Goal: Task Accomplishment & Management: Manage account settings

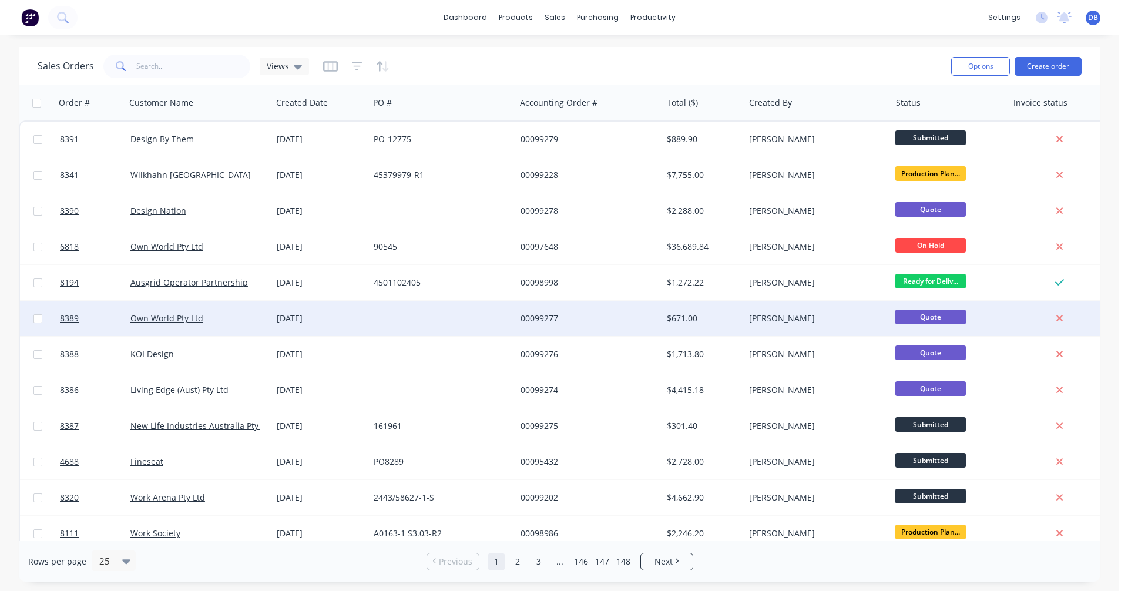
click at [541, 314] on div "00099277" at bounding box center [585, 318] width 130 height 12
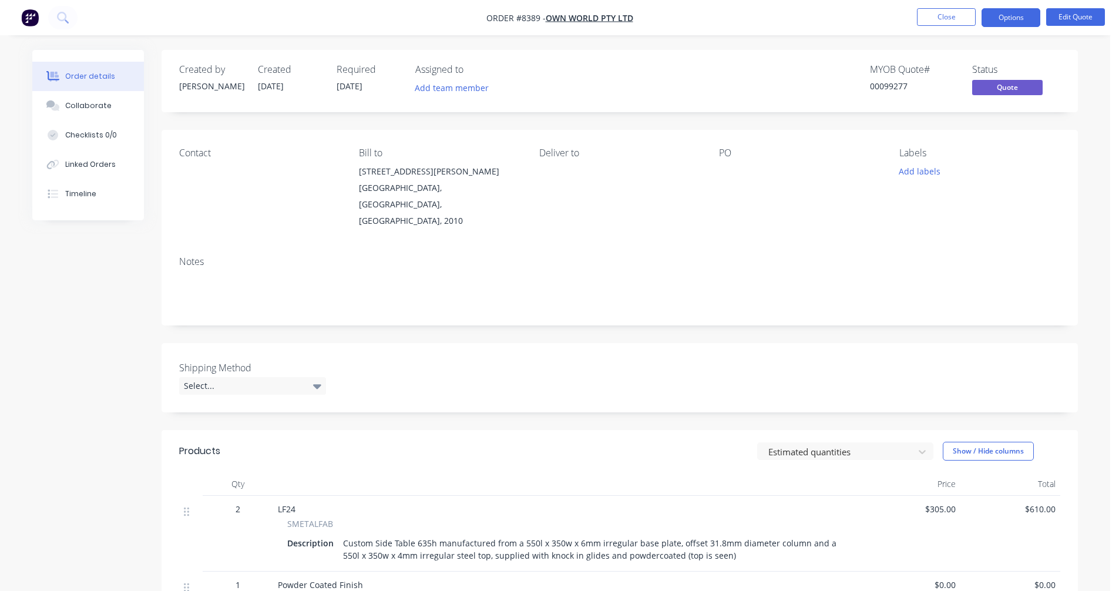
scroll to position [59, 0]
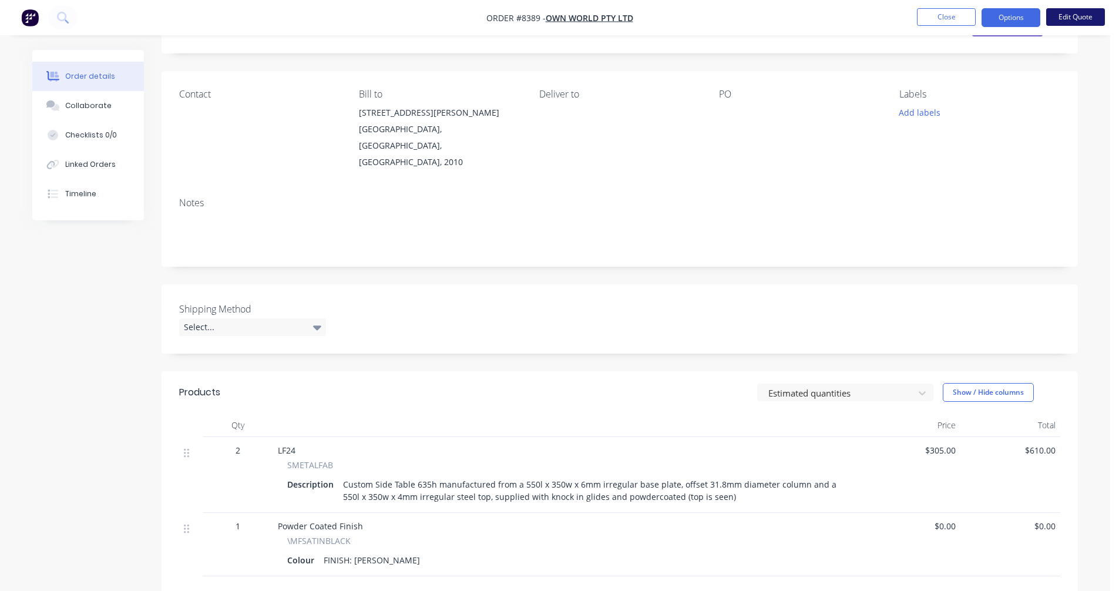
click at [1070, 19] on button "Edit Quote" at bounding box center [1075, 17] width 59 height 18
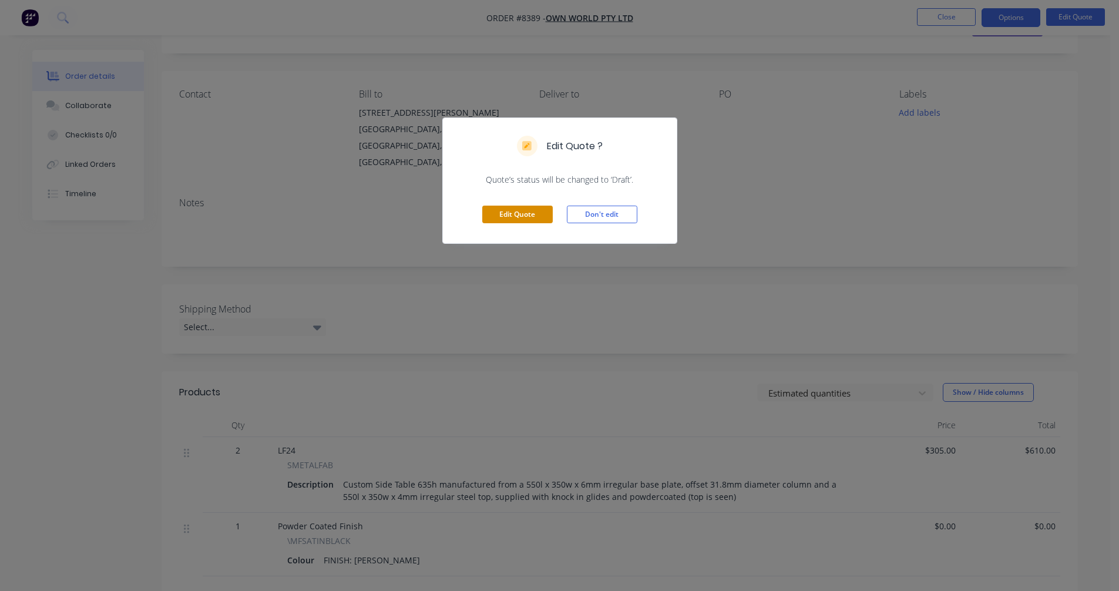
click at [529, 215] on button "Edit Quote" at bounding box center [517, 215] width 70 height 18
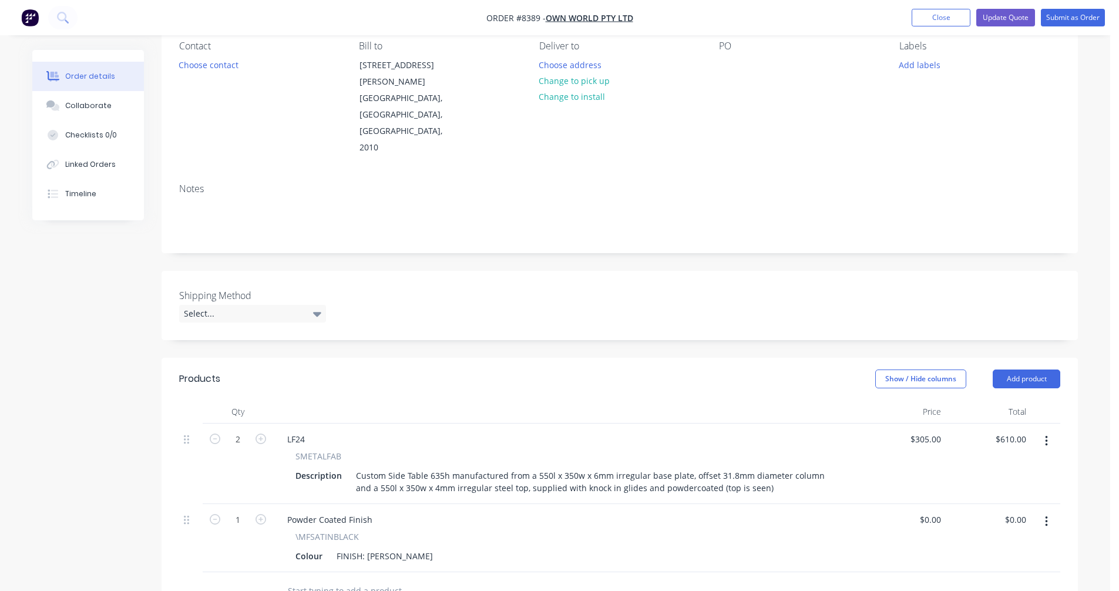
scroll to position [117, 0]
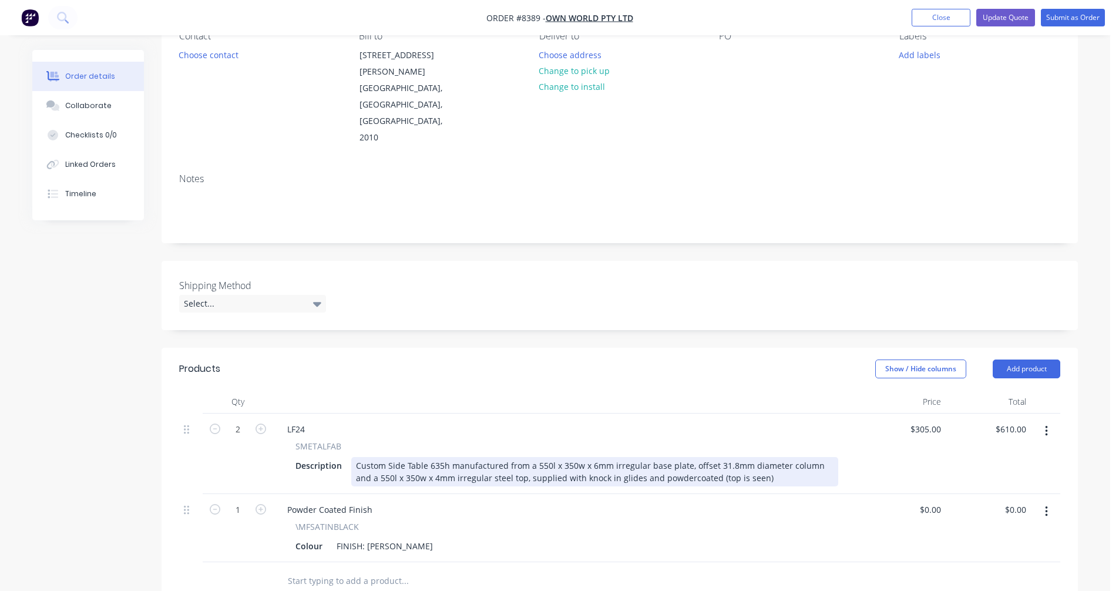
click at [720, 457] on div "Custom Side Table 635h manufactured from a 550l x 350w x 6mm irregular base pla…" at bounding box center [594, 471] width 487 height 29
click at [772, 457] on div "Custom Side Table 635h manufactured from a 550l x 350w x 6mm irregular base pla…" at bounding box center [594, 471] width 487 height 29
click at [763, 457] on div "Custom Side Table 635h manufactured from a 550l x 350w x 6mm irregular base pla…" at bounding box center [594, 471] width 487 height 29
click at [372, 457] on div "Custom Side Table 635h manufactured from a 550l x 350w x 6mm irregular base pla…" at bounding box center [594, 471] width 487 height 29
click at [766, 457] on div "Custom Side Table 635h manufactured from a 550l x 350w x 6mm irregular base pla…" at bounding box center [594, 471] width 487 height 29
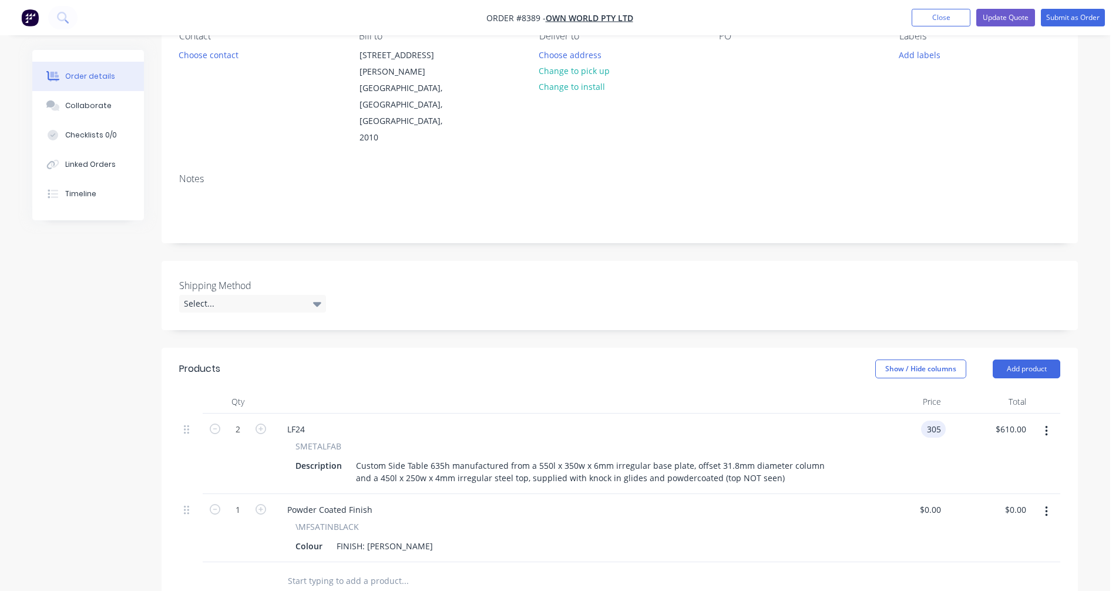
type input "$305.00"
type input "$610.00"
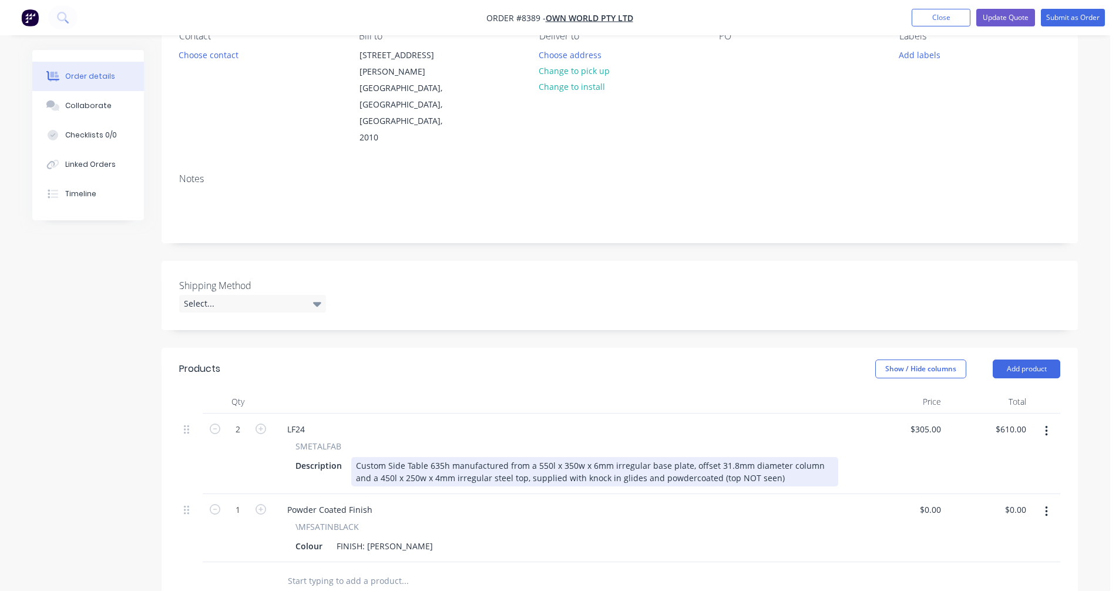
click at [754, 457] on div "Custom Side Table 635h manufactured from a 550l x 350w x 6mm irregular base pla…" at bounding box center [594, 471] width 487 height 29
type input "$282.90"
type input "$565.80"
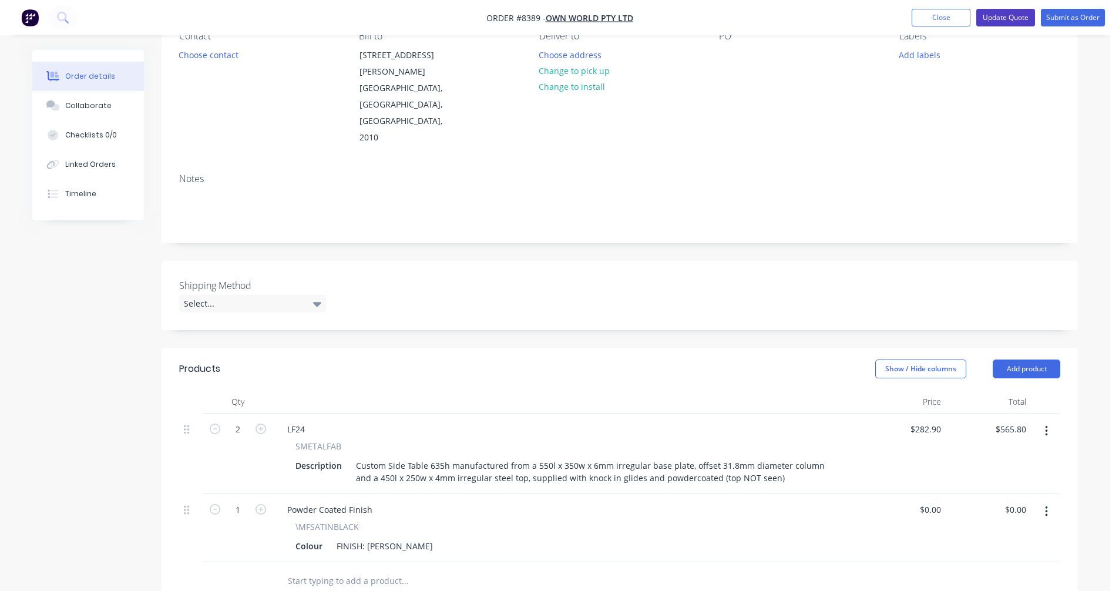
click at [992, 17] on button "Update Quote" at bounding box center [1005, 18] width 59 height 18
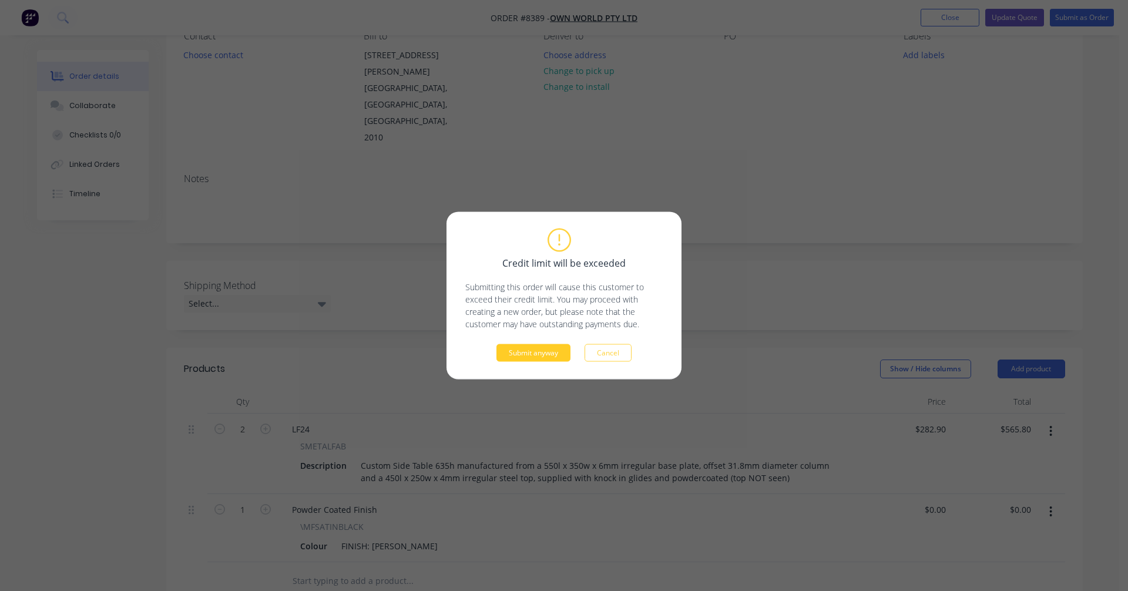
click at [536, 356] on button "Submit anyway" at bounding box center [533, 353] width 74 height 18
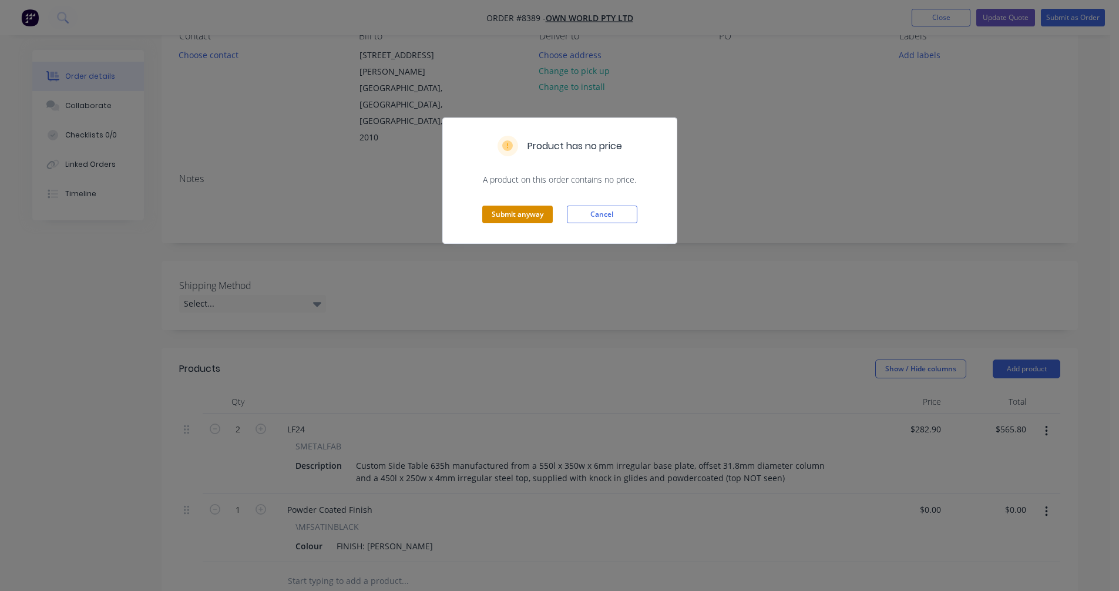
click at [518, 219] on button "Submit anyway" at bounding box center [517, 215] width 70 height 18
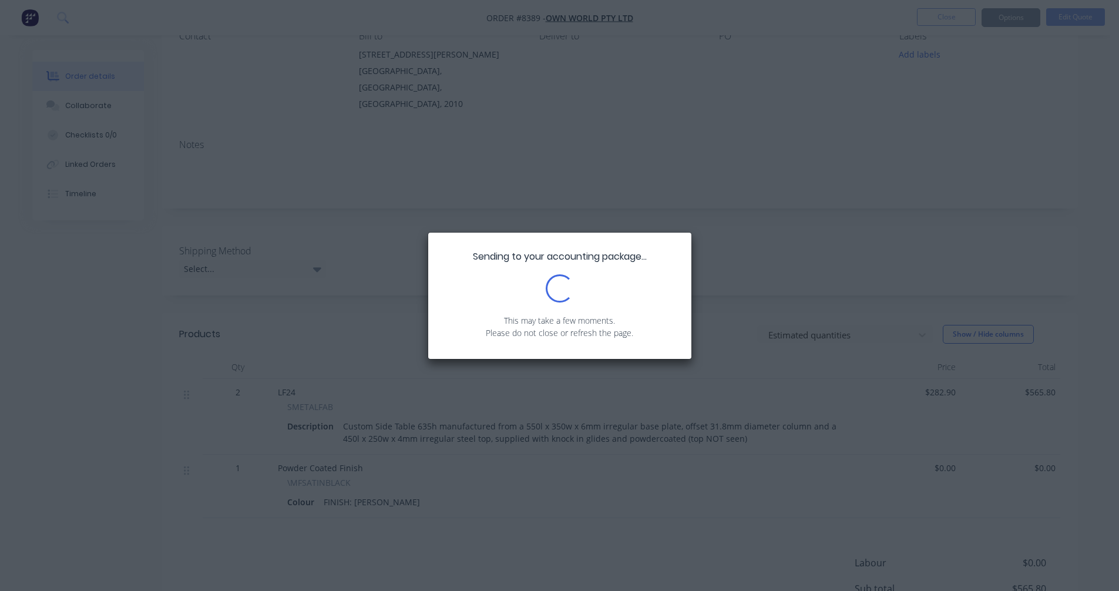
scroll to position [0, 0]
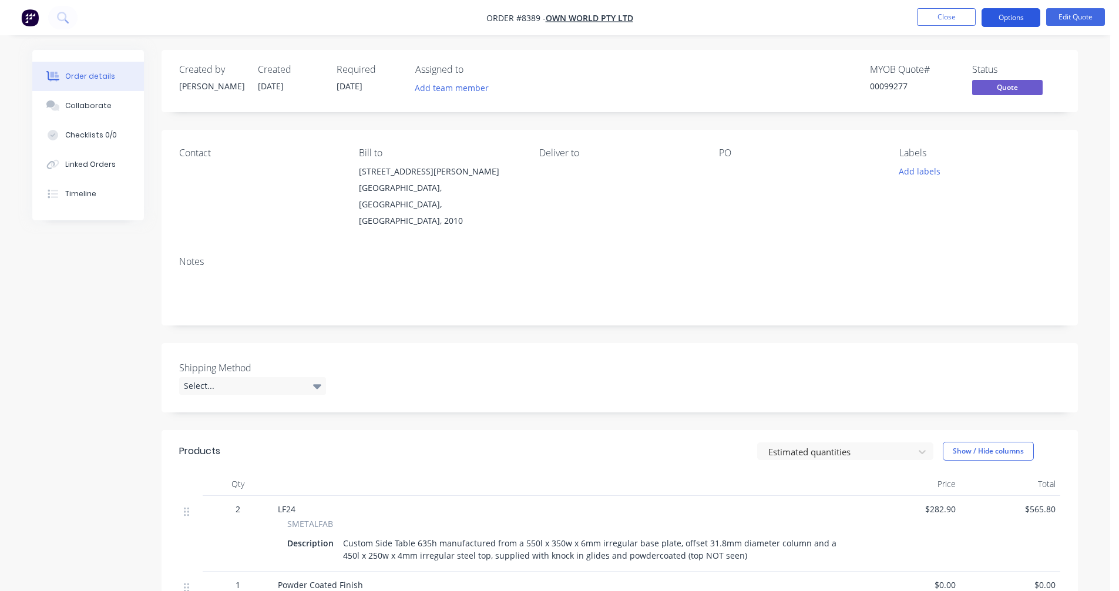
click at [1004, 15] on button "Options" at bounding box center [1011, 17] width 59 height 19
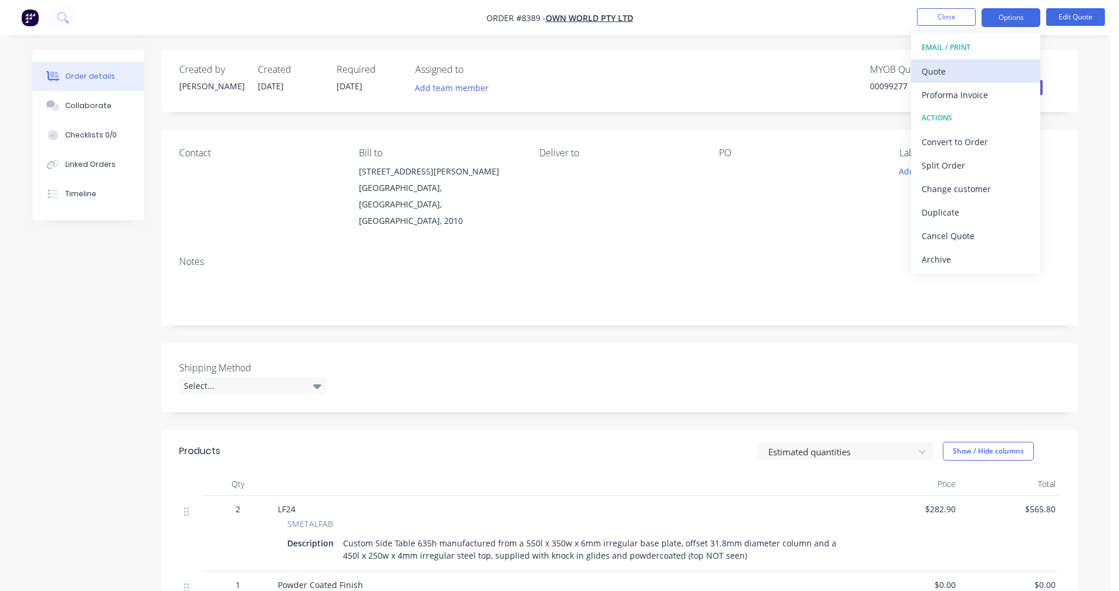
click at [949, 68] on div "Quote" at bounding box center [976, 71] width 108 height 17
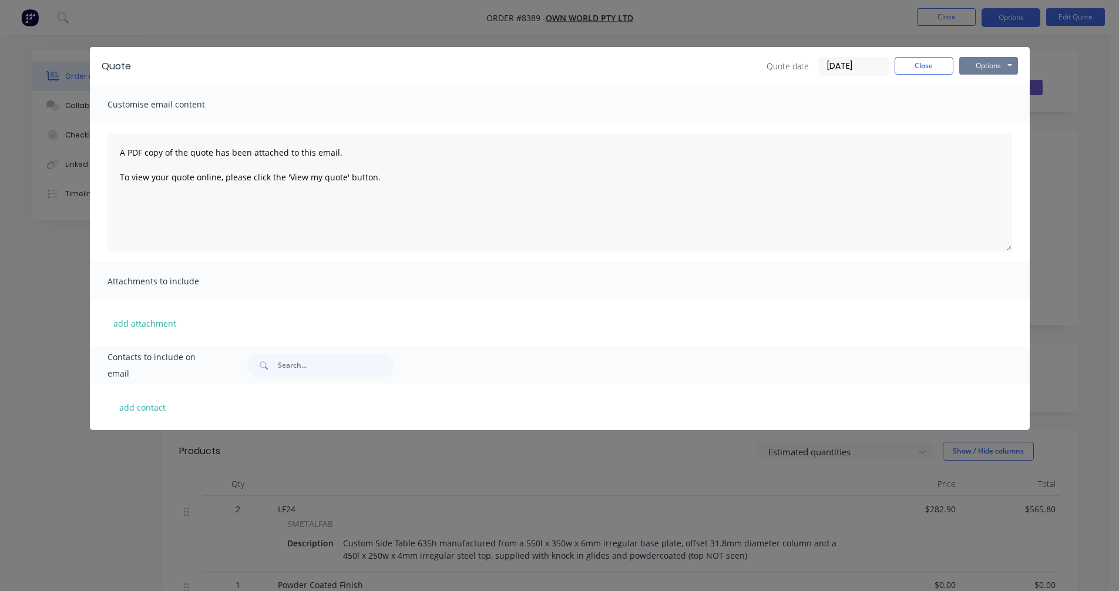
click at [1003, 64] on button "Options" at bounding box center [988, 66] width 59 height 18
click at [999, 86] on button "Preview" at bounding box center [996, 86] width 75 height 19
click at [936, 66] on button "Close" at bounding box center [924, 66] width 59 height 18
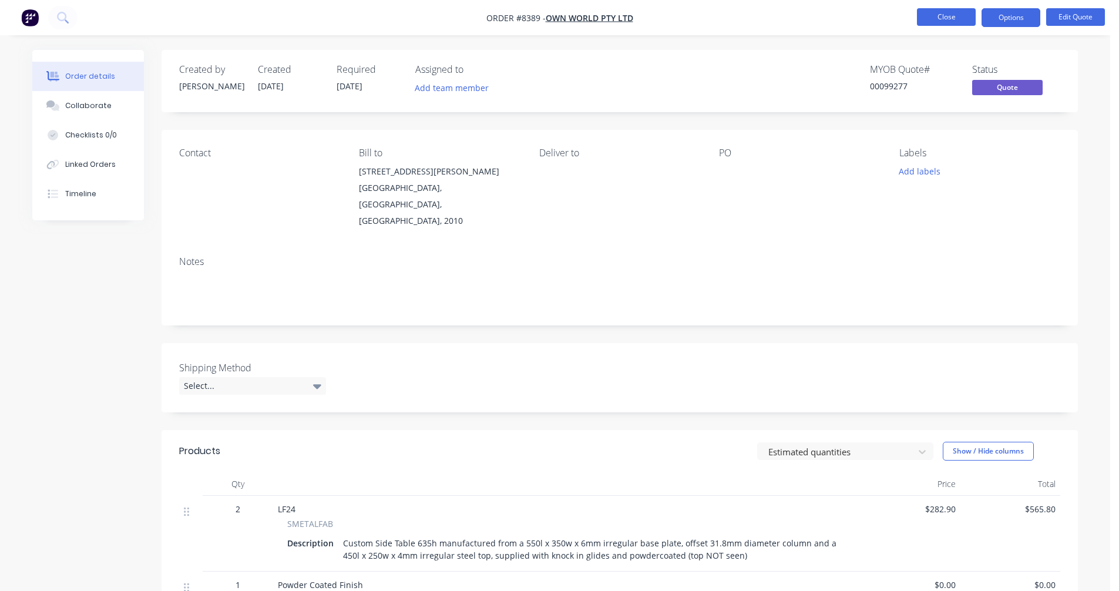
click at [933, 10] on button "Close" at bounding box center [946, 17] width 59 height 18
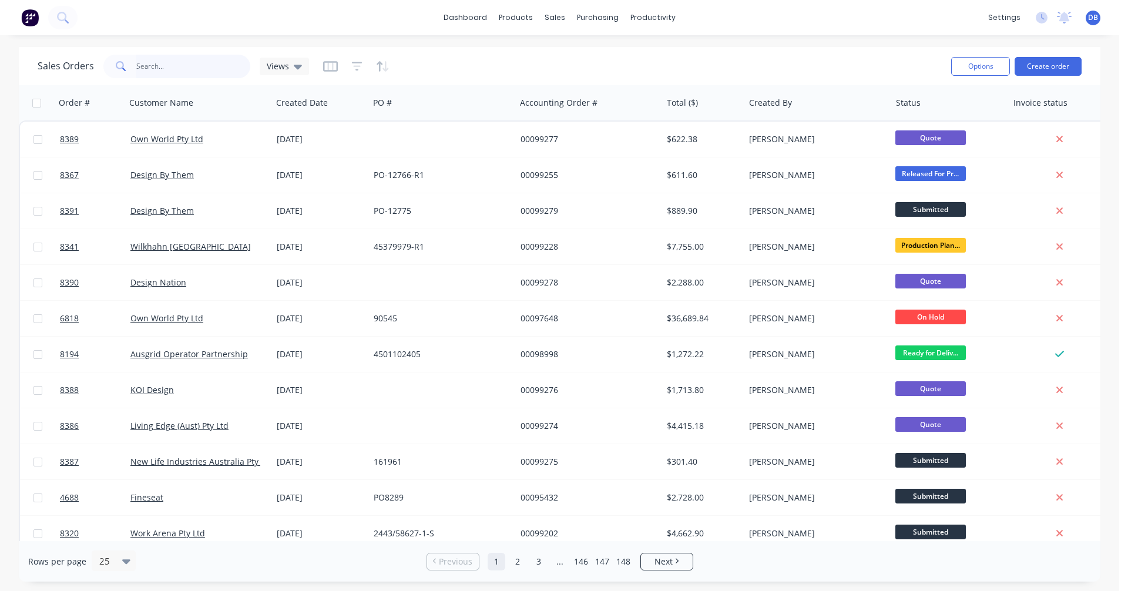
click at [147, 66] on input "text" at bounding box center [193, 66] width 115 height 23
type input "99163"
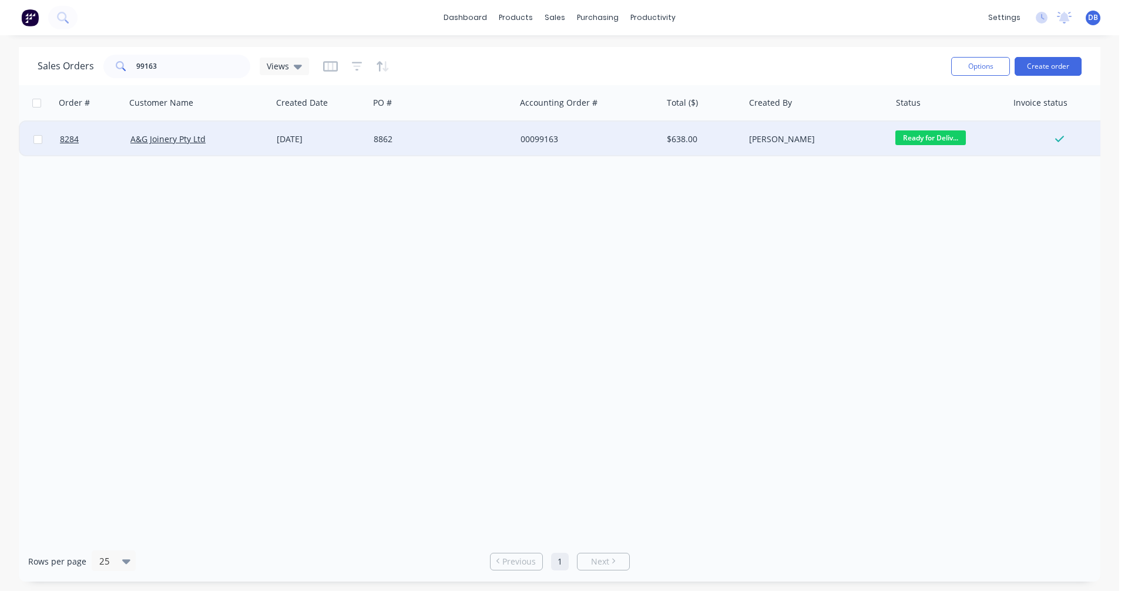
click at [303, 138] on div "[DATE]" at bounding box center [321, 139] width 88 height 12
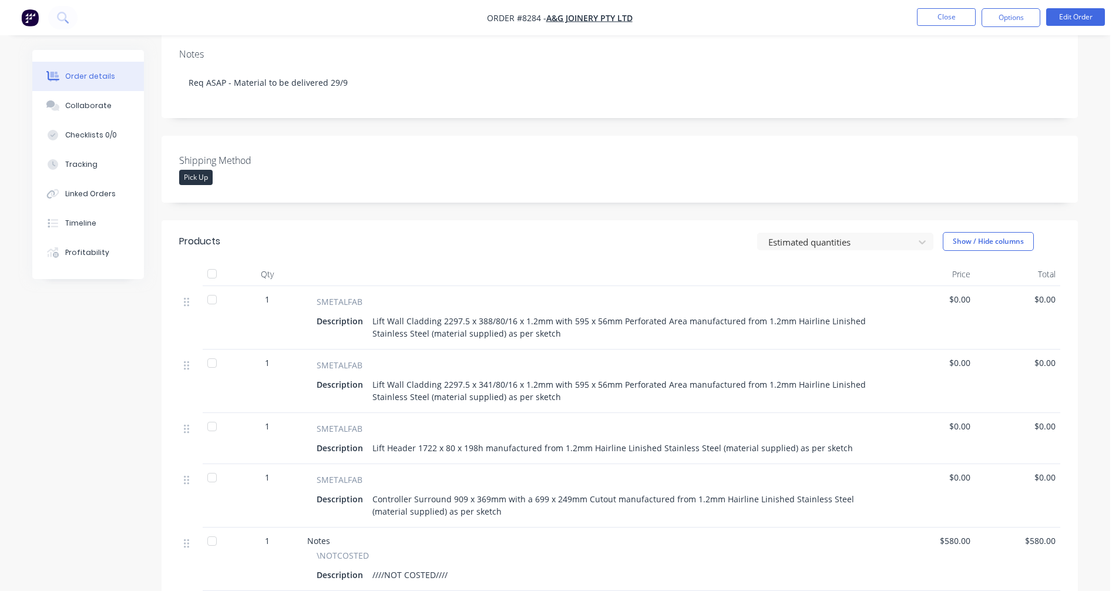
scroll to position [235, 0]
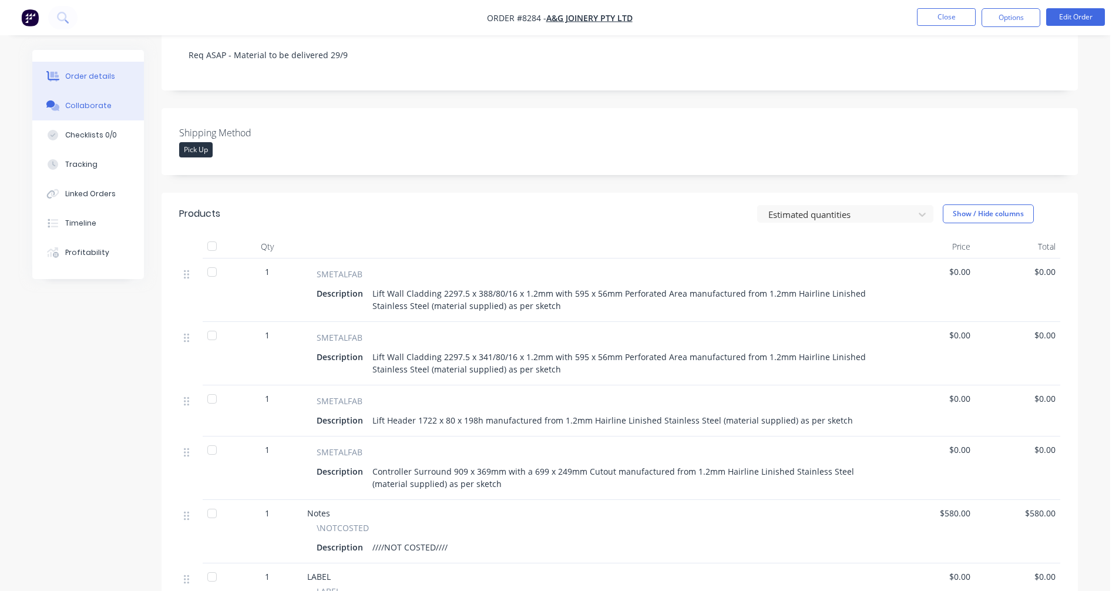
click at [86, 108] on div "Collaborate" at bounding box center [88, 105] width 46 height 11
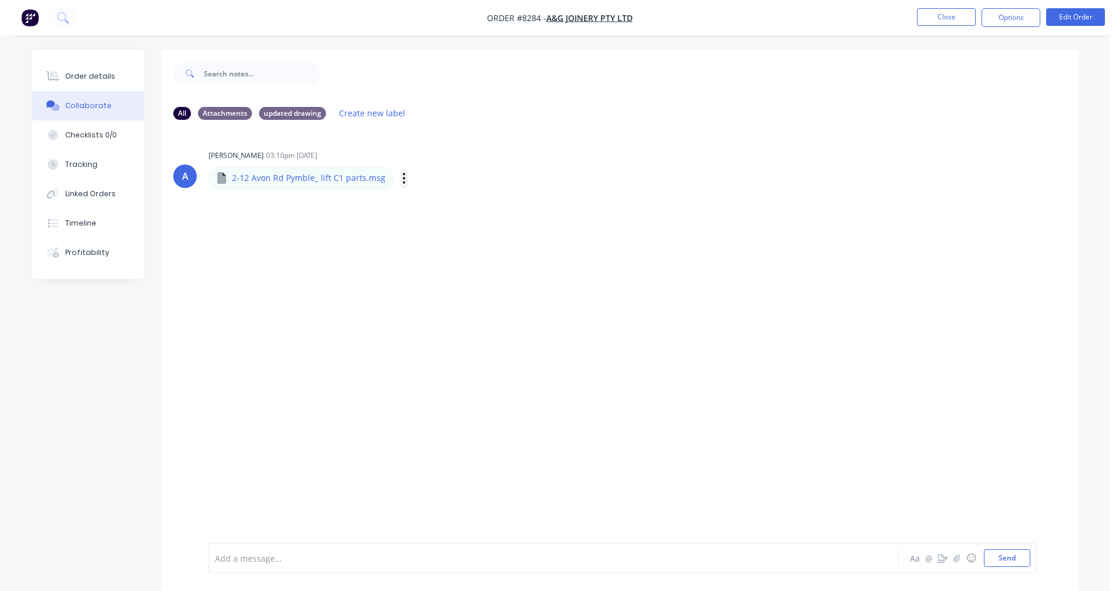
click at [402, 176] on button "button" at bounding box center [404, 178] width 5 height 17
click at [440, 207] on button "Download" at bounding box center [481, 209] width 132 height 26
click at [226, 110] on div "Attachments" at bounding box center [225, 112] width 54 height 13
click at [302, 113] on div "updated drawing" at bounding box center [292, 112] width 67 height 13
click at [230, 112] on div "Attachments" at bounding box center [225, 112] width 54 height 13
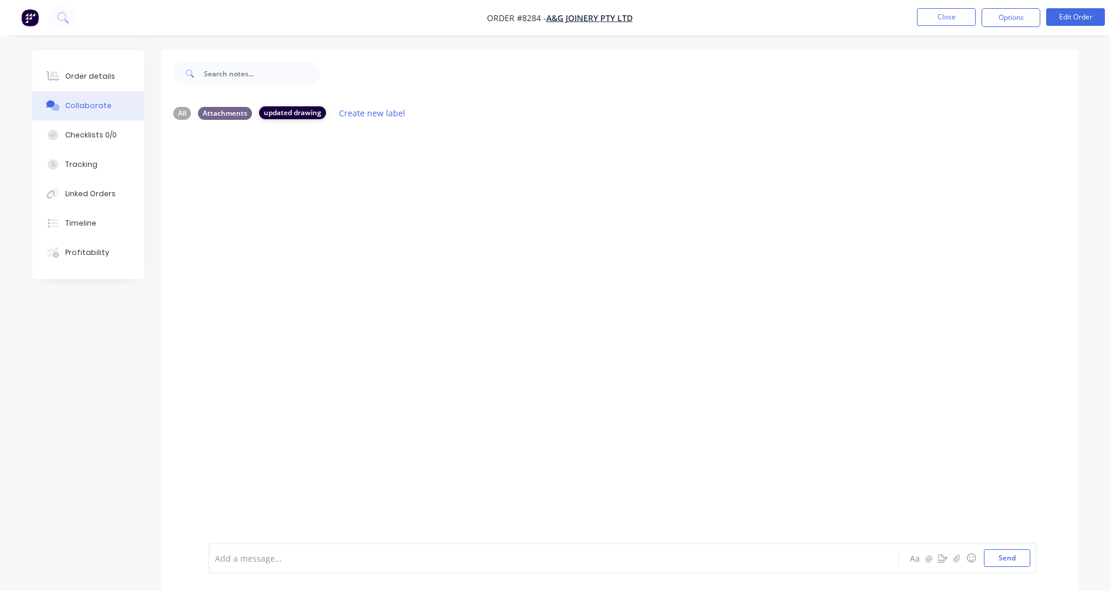
click at [308, 114] on div "updated drawing" at bounding box center [292, 112] width 67 height 13
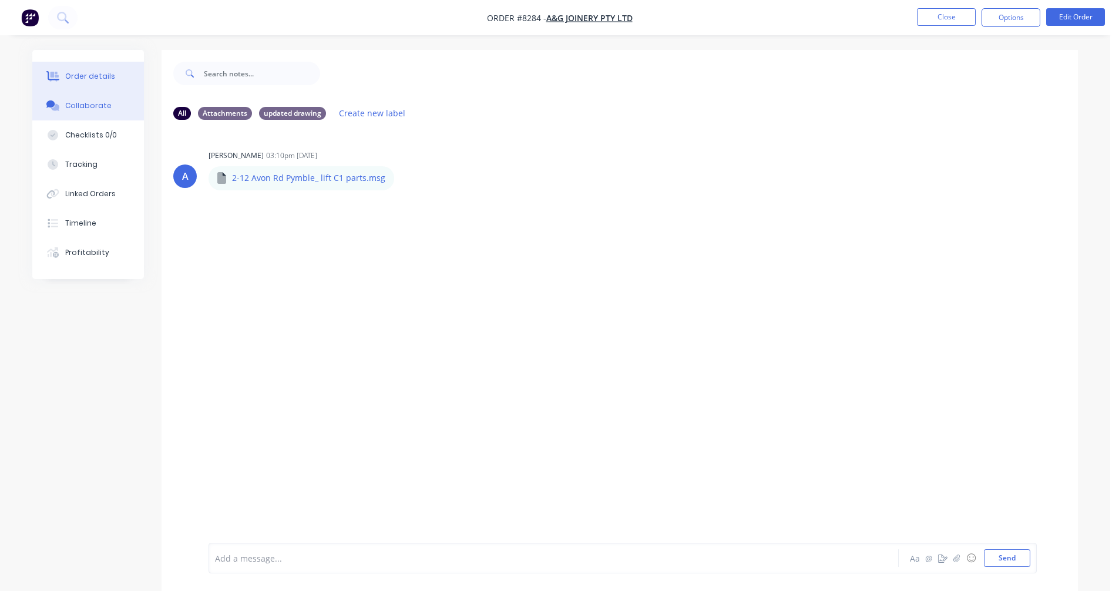
click at [92, 76] on div "Order details" at bounding box center [90, 76] width 50 height 11
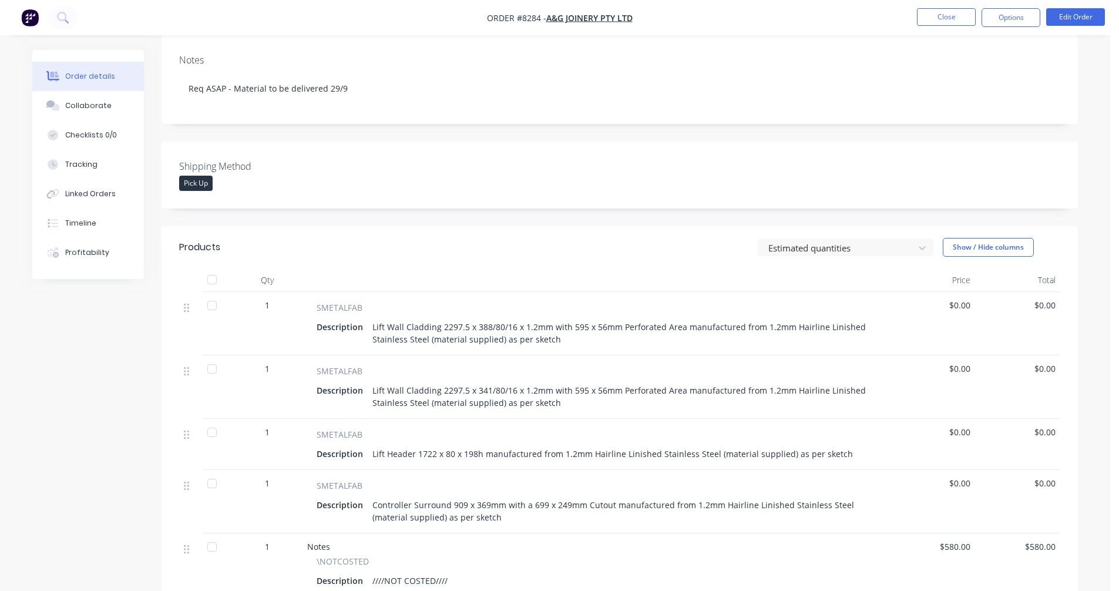
scroll to position [235, 0]
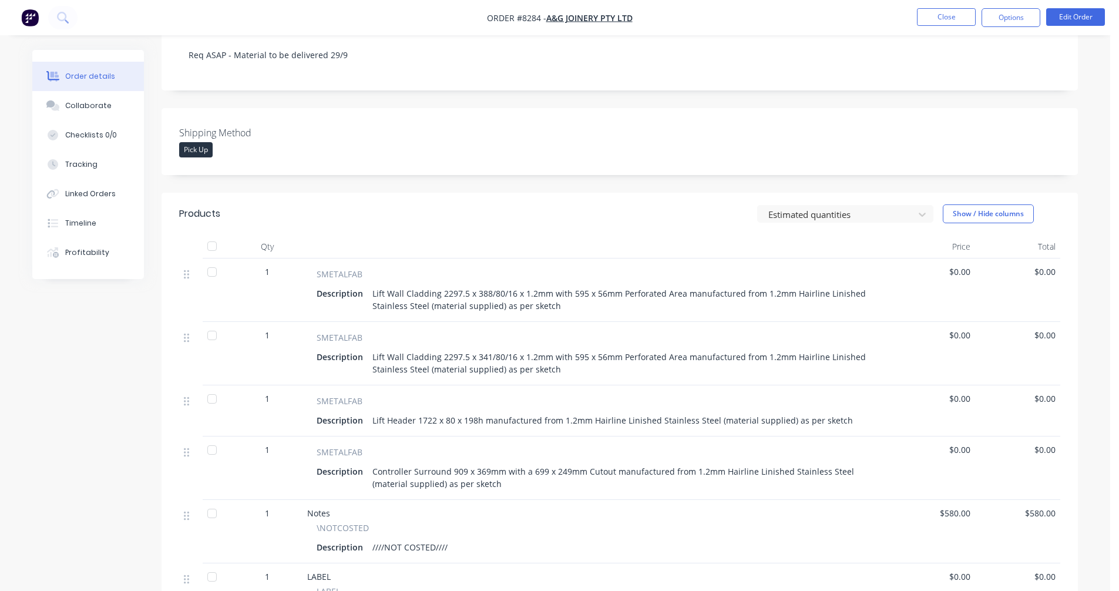
click at [422, 285] on div "Lift Wall Cladding 2297.5 x 388/80/16 x 1.2mm with 595 x 56mm Perforated Area m…" at bounding box center [622, 299] width 508 height 29
click at [442, 285] on div "Lift Wall Cladding 2297.5 x 388/80/16 x 1.2mm with 595 x 56mm Perforated Area m…" at bounding box center [622, 299] width 508 height 29
click at [439, 285] on div "Lift Wall Cladding 2297.5 x 388/80/16 x 1.2mm with 595 x 56mm Perforated Area m…" at bounding box center [622, 299] width 508 height 29
click at [1064, 16] on button "Edit Order" at bounding box center [1075, 17] width 59 height 18
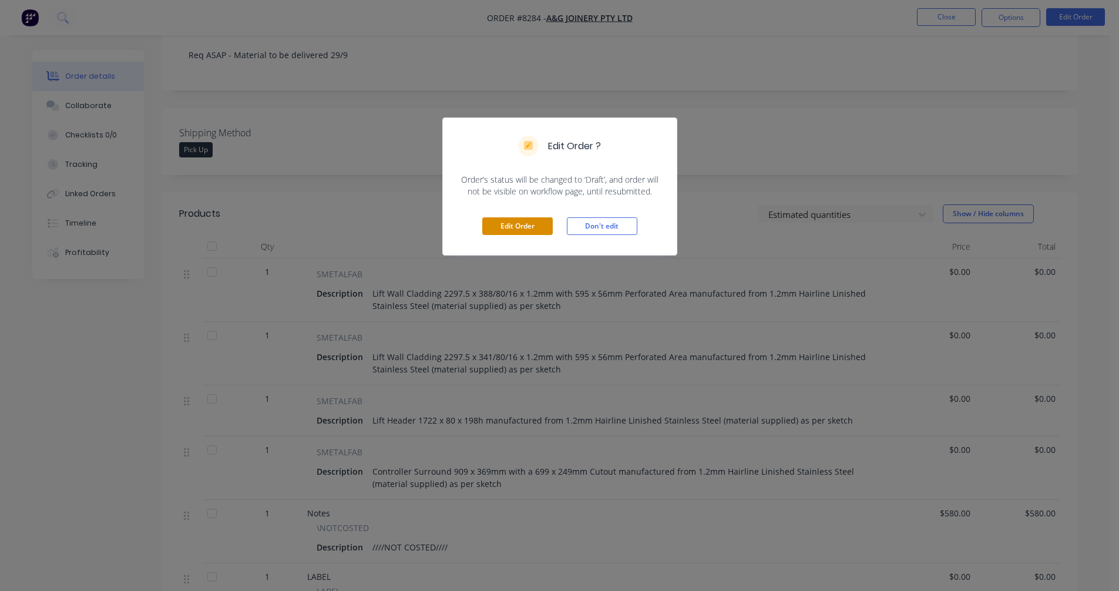
click at [529, 226] on button "Edit Order" at bounding box center [517, 226] width 70 height 18
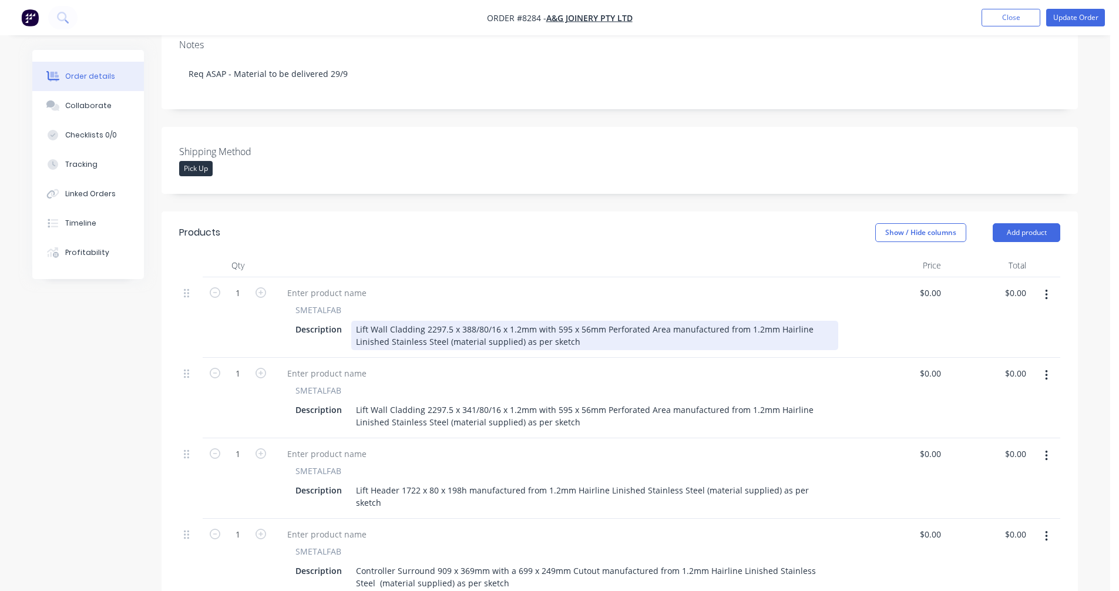
click at [425, 321] on div "Lift Wall Cladding 2297.5 x 388/80/16 x 1.2mm with 595 x 56mm Perforated Area m…" at bounding box center [594, 335] width 487 height 29
type input "$0.00"
drag, startPoint x: 401, startPoint y: 310, endPoint x: 367, endPoint y: 303, distance: 34.2
click at [367, 321] on div "Lift Wall Cladding LH 2297.5l x 388/80/16 x 1.2mm 304 #4 Stainless Steel (A&G s…" at bounding box center [594, 335] width 487 height 29
click at [395, 321] on div "Lift Wall Cladding LH 2297.5l x 388/80/16 x 1.2mm 304 #4 Stainless Steel (A&G s…" at bounding box center [594, 335] width 487 height 29
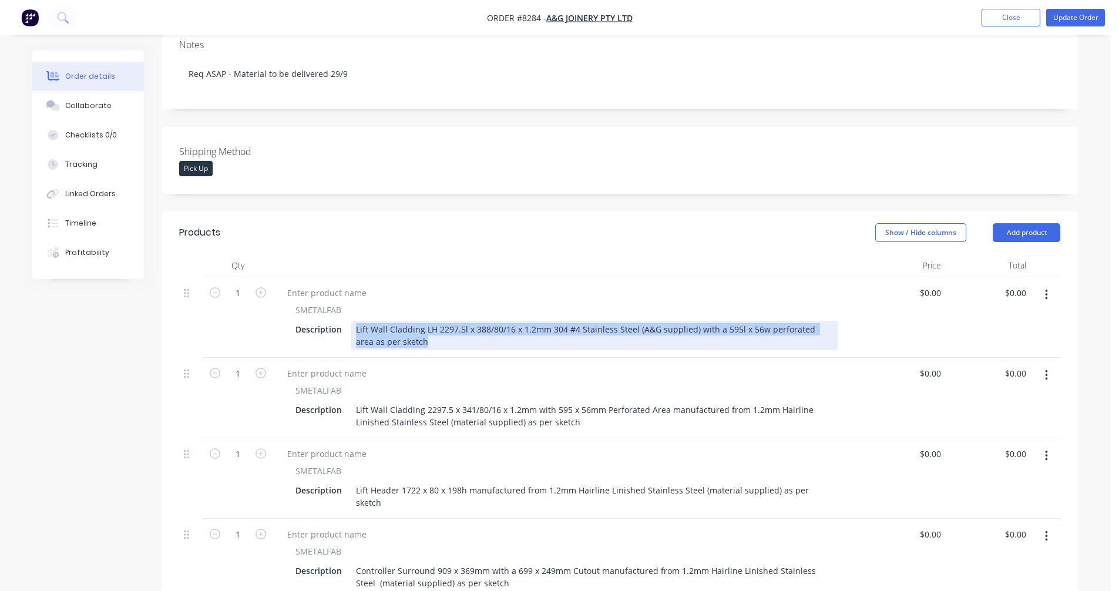
drag, startPoint x: 404, startPoint y: 311, endPoint x: 353, endPoint y: 298, distance: 52.0
click at [353, 321] on div "Lift Wall Cladding LH 2297.5l x 388/80/16 x 1.2mm 304 #4 Stainless Steel (A&G s…" at bounding box center [594, 335] width 487 height 29
copy div "Lift Wall Cladding LH 2297.5l x 388/80/16 x 1.2mm 304 #4 Stainless Steel (A&G s…"
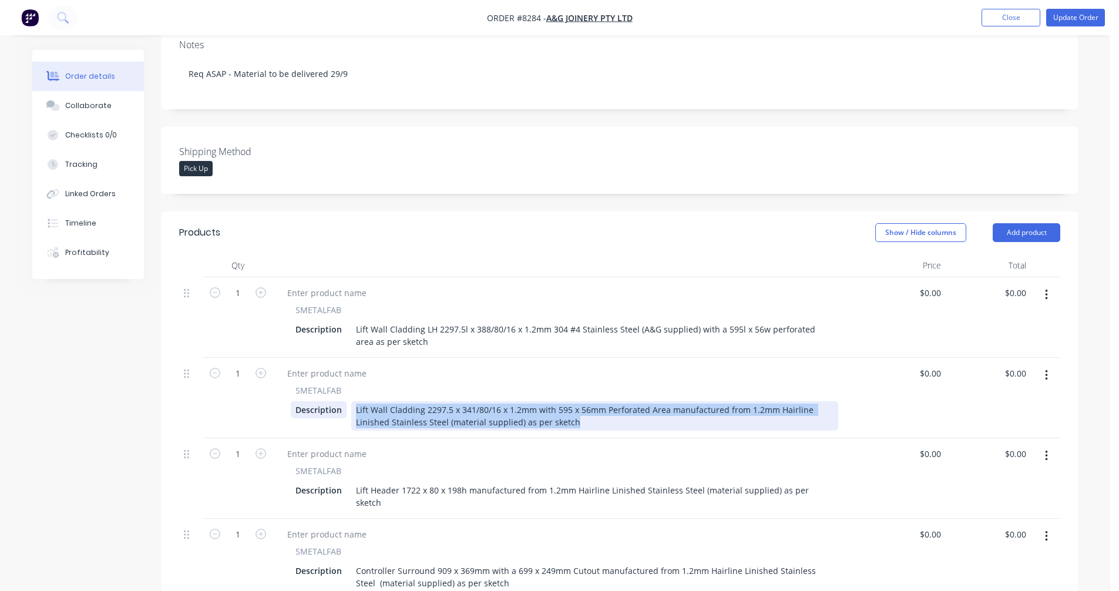
drag, startPoint x: 574, startPoint y: 392, endPoint x: 342, endPoint y: 368, distance: 232.6
click at [342, 401] on div "Description Lift Wall Cladding 2297.5 x 341/80/16 x 1.2mm with 595 x 56mm Perfo…" at bounding box center [564, 415] width 547 height 29
paste div
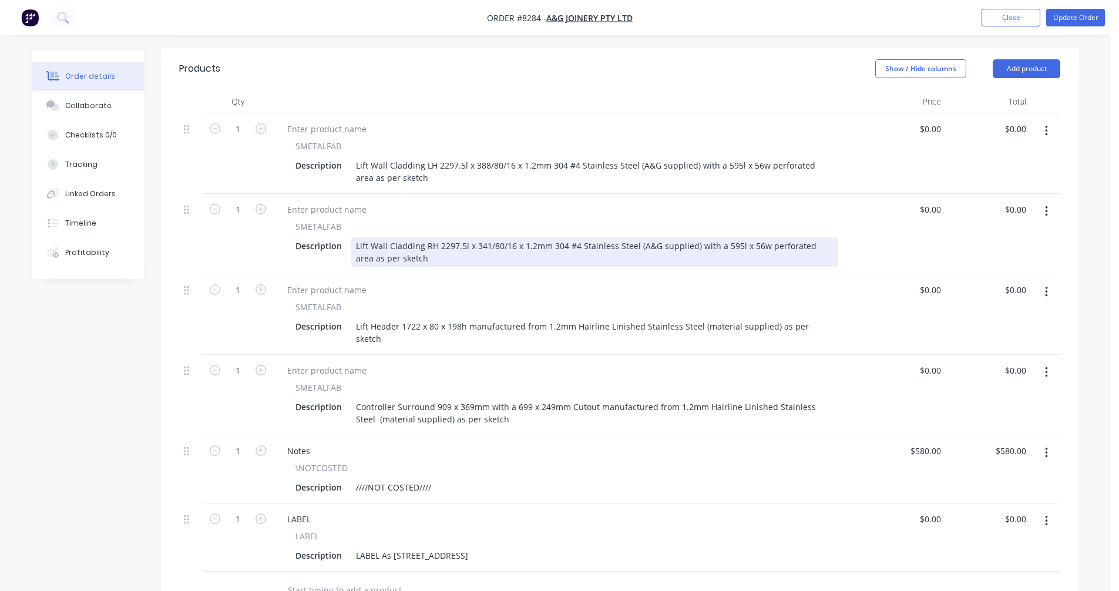
scroll to position [411, 0]
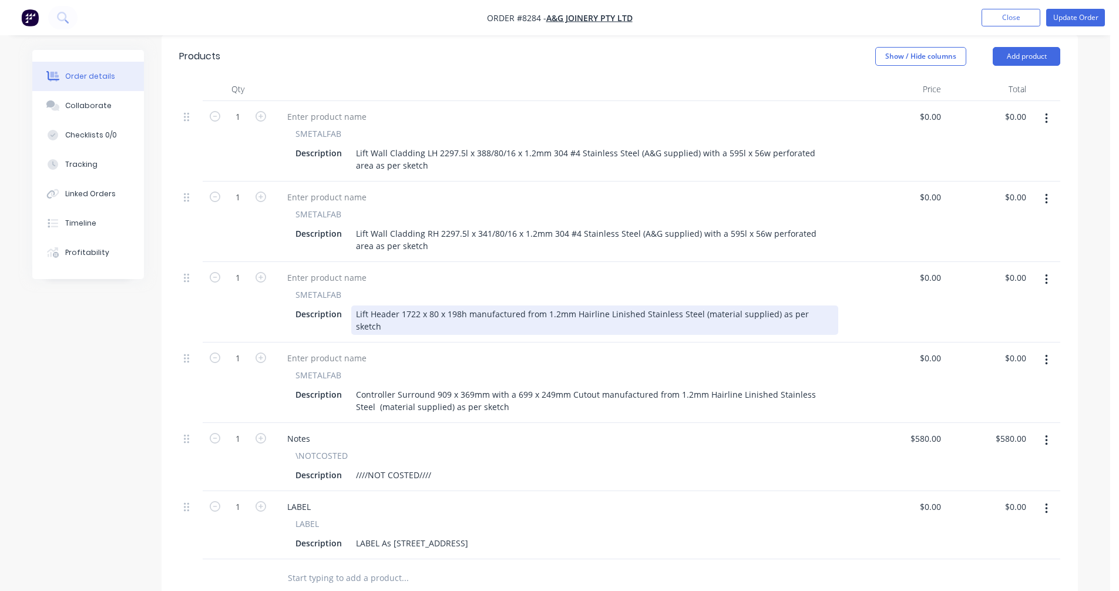
click at [418, 305] on div "Lift Header 1722 x 80 x 198h manufactured from 1.2mm Hairline Linished Stainles…" at bounding box center [594, 319] width 487 height 29
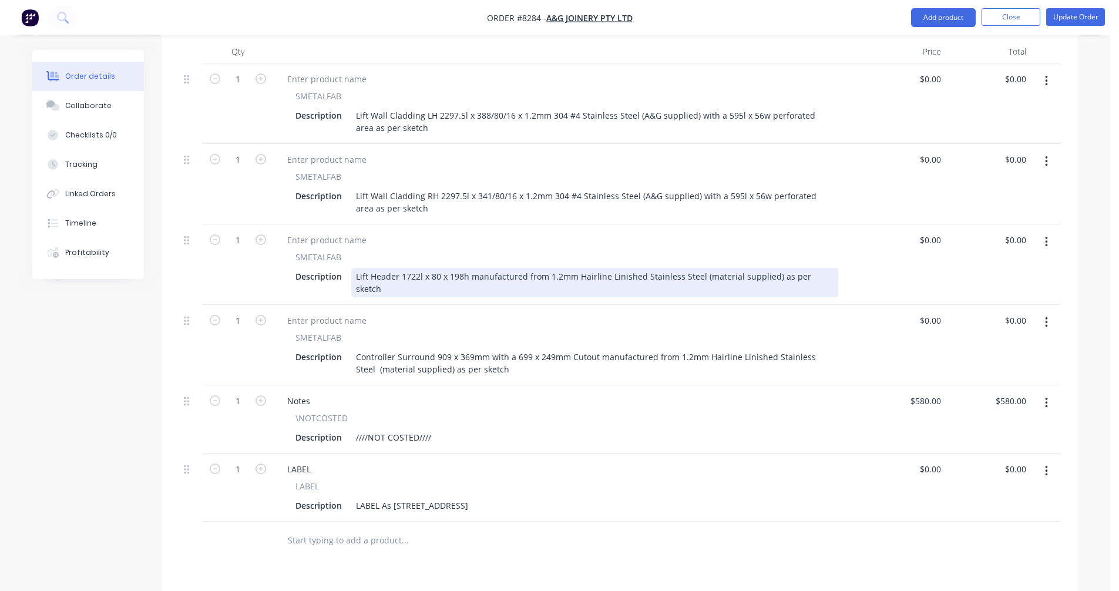
scroll to position [470, 0]
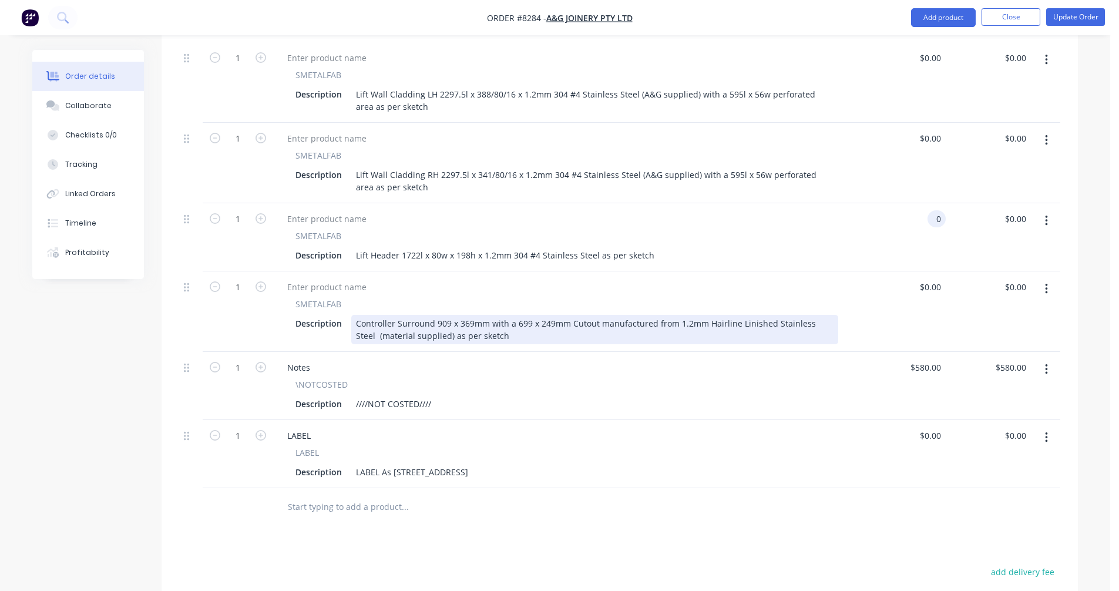
type input "$0.00"
click at [447, 315] on div "Controller Surround 909 x 369mm with a 699 x 249mm Cutout manufactured from 1.2…" at bounding box center [594, 329] width 487 height 29
click at [448, 315] on div "Controller Surround 909 x 369mm with a 699 x 249mm Cutout manufactured from 1.2…" at bounding box center [594, 329] width 487 height 29
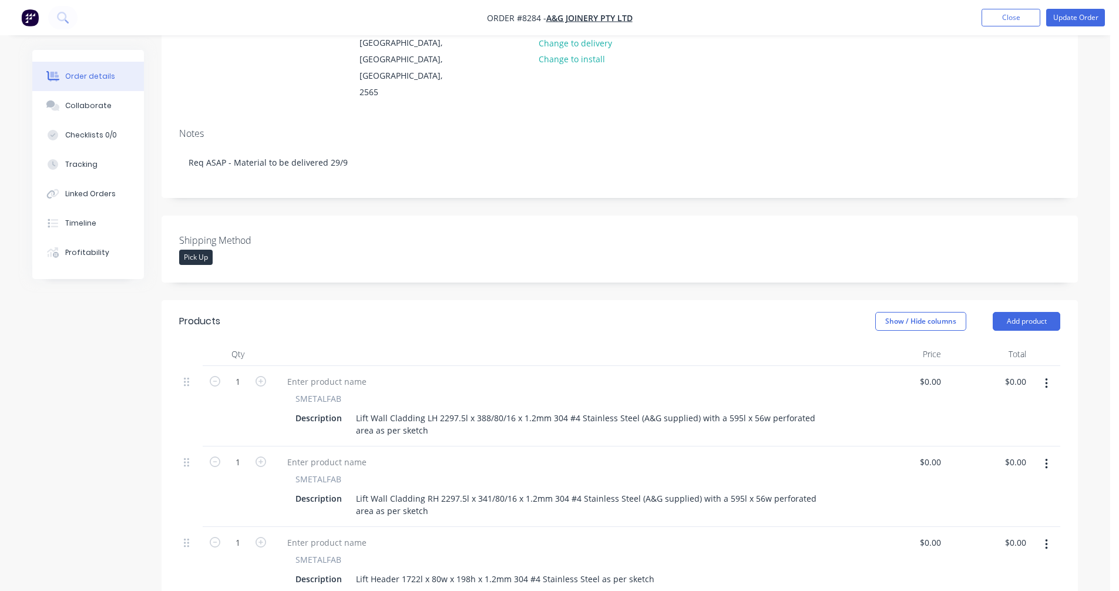
scroll to position [235, 0]
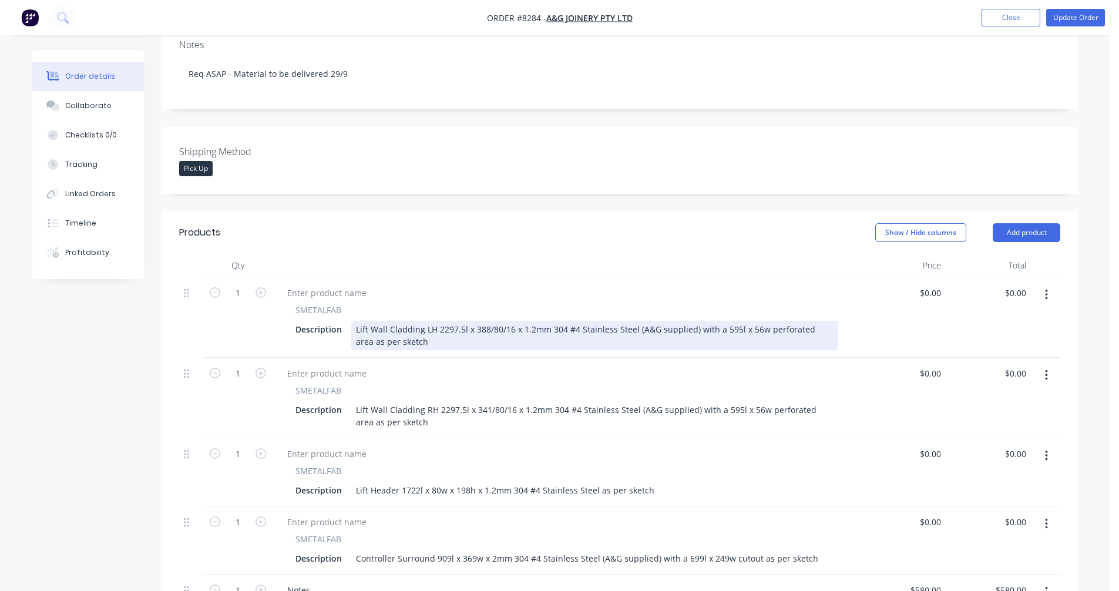
click at [674, 321] on div "Lift Wall Cladding LH 2297.5l x 388/80/16 x 1.2mm 304 #4 Stainless Steel (A&G s…" at bounding box center [594, 335] width 487 height 29
type input "$115.00"
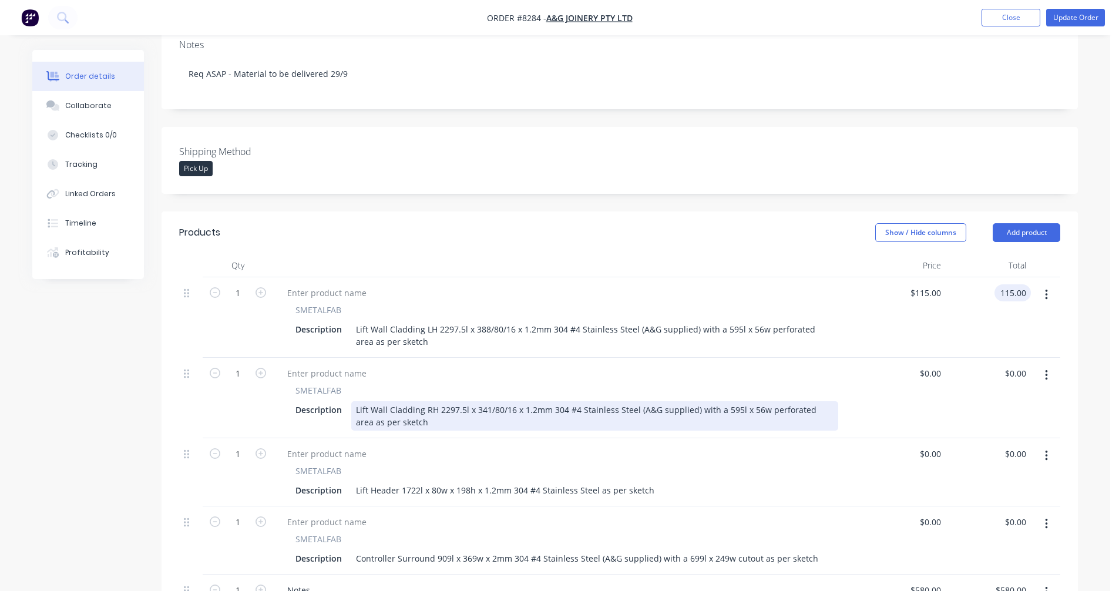
type input "$115.00"
click at [657, 401] on div "Lift Wall Cladding RH 2297.5l x 341/80/16 x 1.2mm 304 #4 Stainless Steel (A&G s…" at bounding box center [594, 415] width 487 height 29
click at [672, 401] on div "Lift Wall Cladding RH 2297.5l x 341/80/16 x 1.2mm 304 #4 Stainless Steel (A&G s…" at bounding box center [594, 415] width 487 height 29
type input "$115.00"
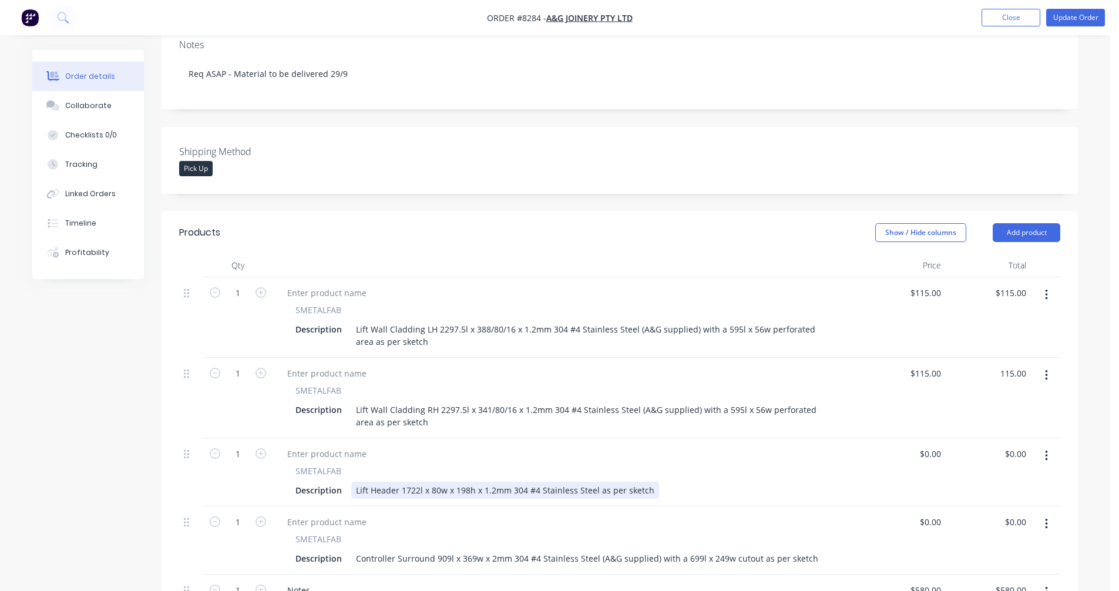
type input "$115.00"
click at [580, 482] on div "Lift Header 1722l x 80w x 198h x 1.2mm 304 #4 Stainless Steel as per sketch" at bounding box center [505, 490] width 308 height 17
click at [602, 482] on div "Lift Header 1722l x 80w x 198h x 1.2mm 304 #4 Stainless Steel as per sketch" at bounding box center [505, 490] width 308 height 17
type input "$88.60"
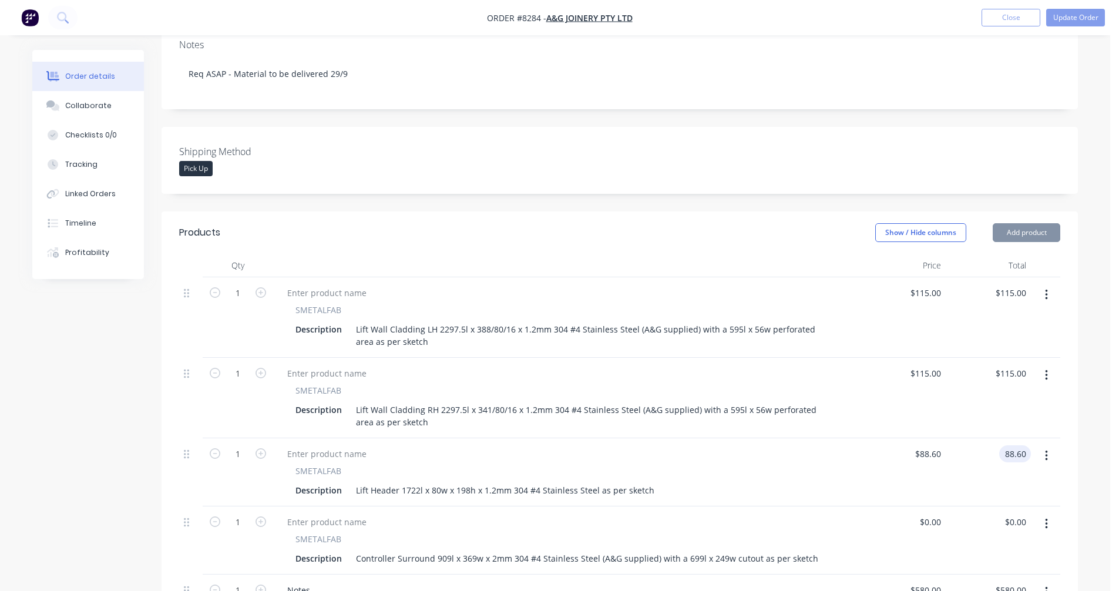
type input "$88.60"
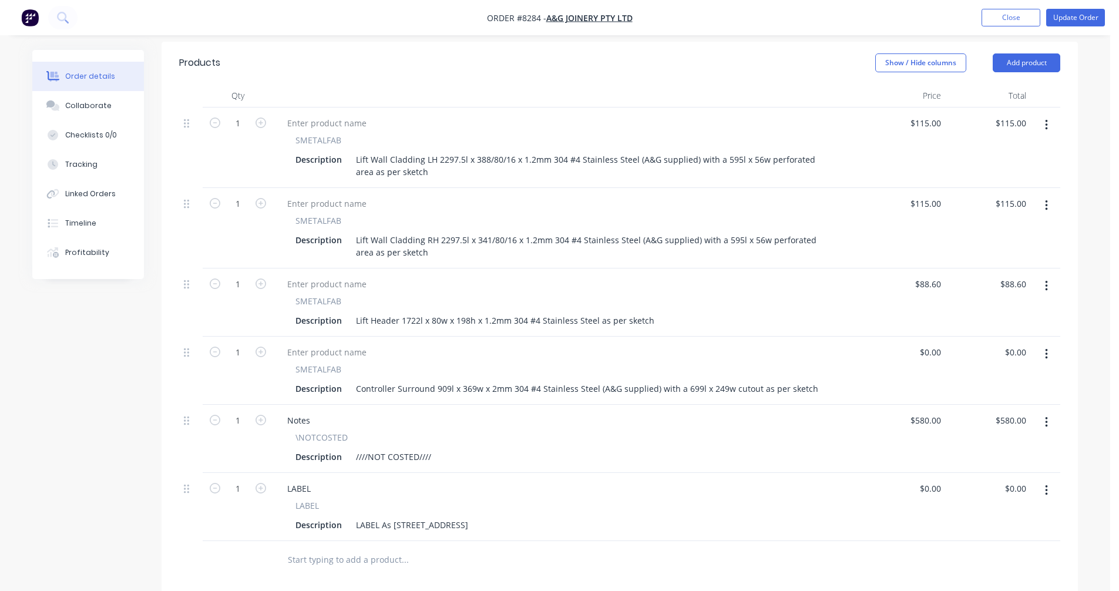
scroll to position [411, 0]
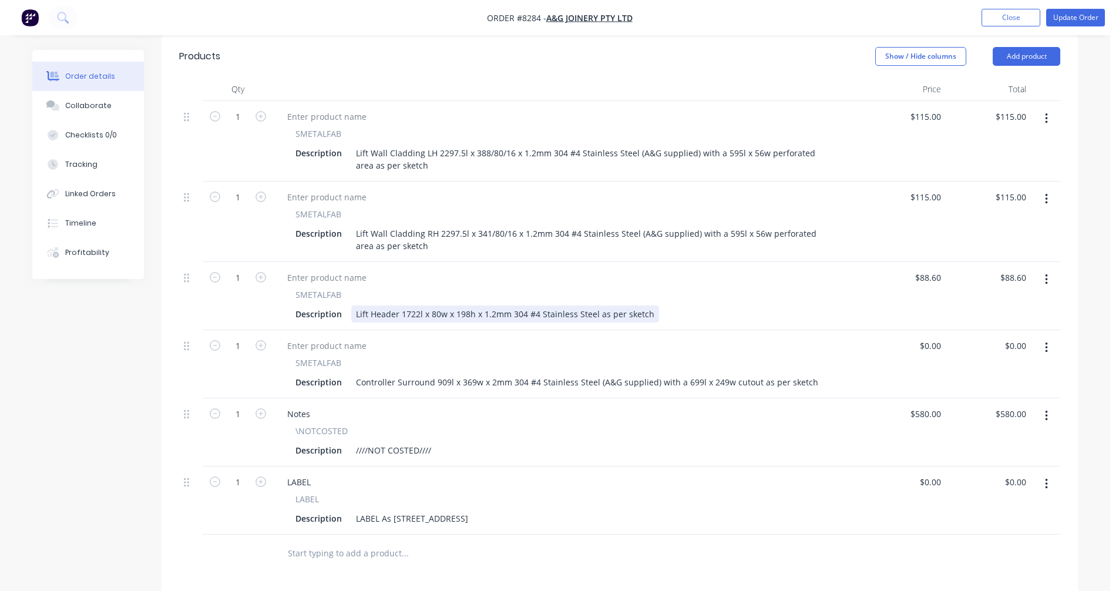
click at [632, 305] on div "Lift Header 1722l x 80w x 198h x 1.2mm 304 #4 Stainless Steel as per sketch" at bounding box center [505, 313] width 308 height 17
type input "$93.10"
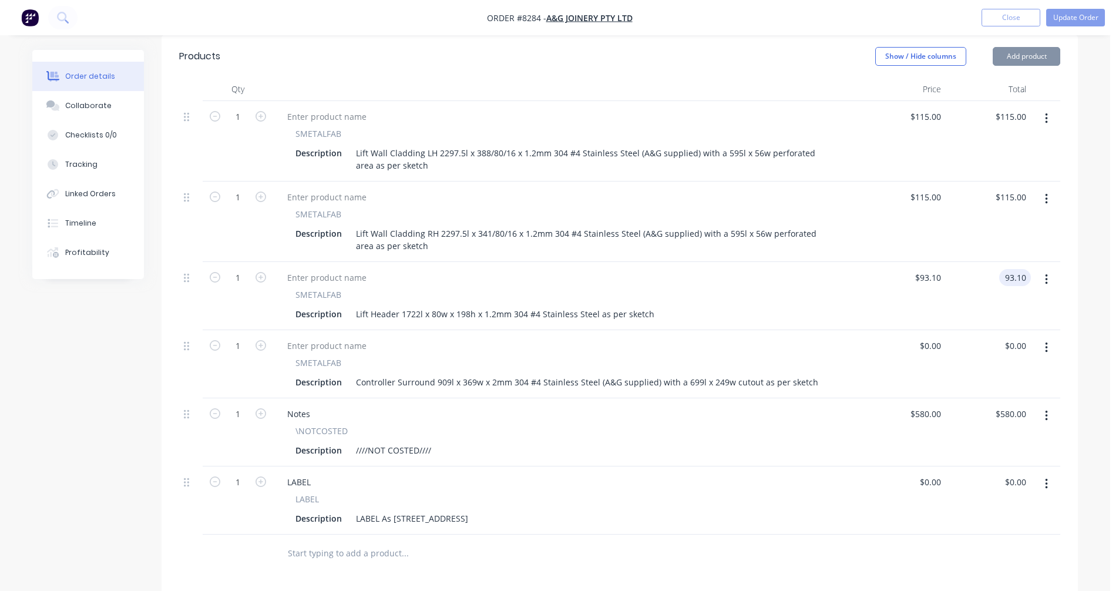
type input "$93.10"
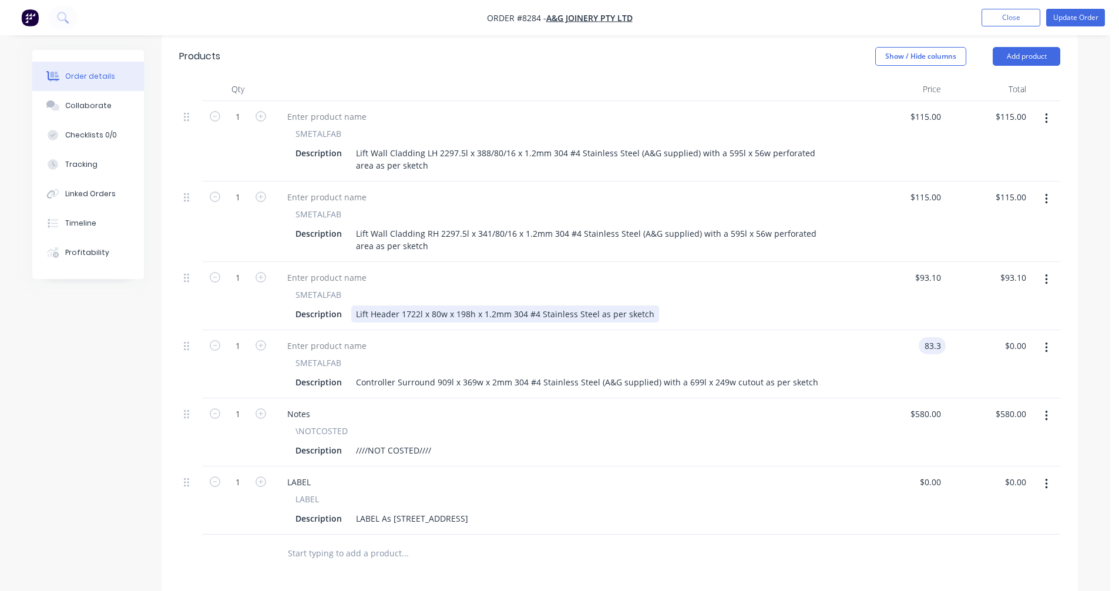
type input "$83.30"
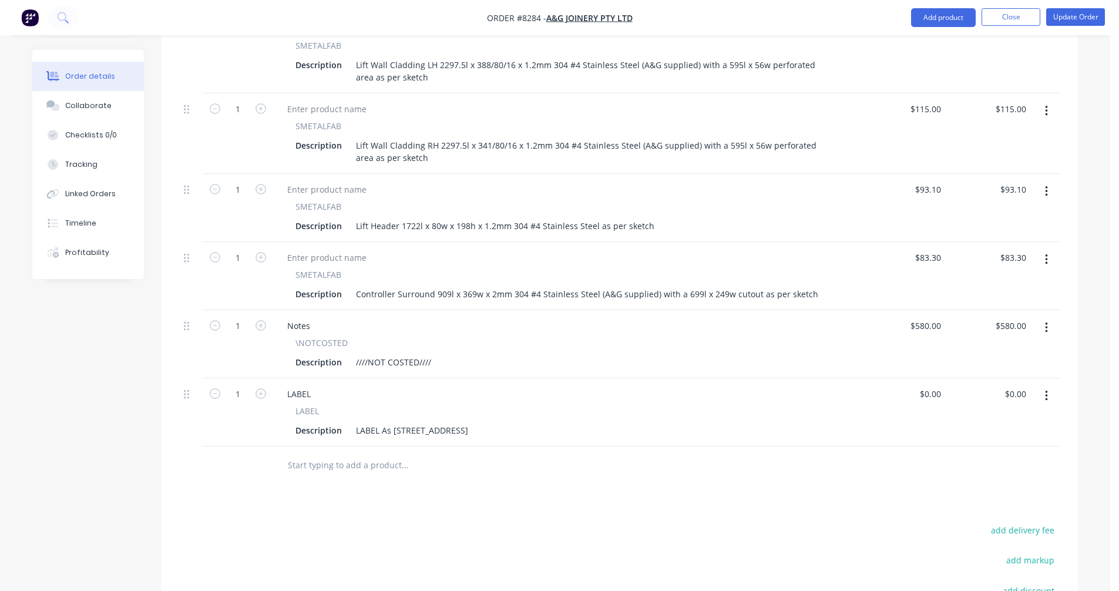
scroll to position [634, 0]
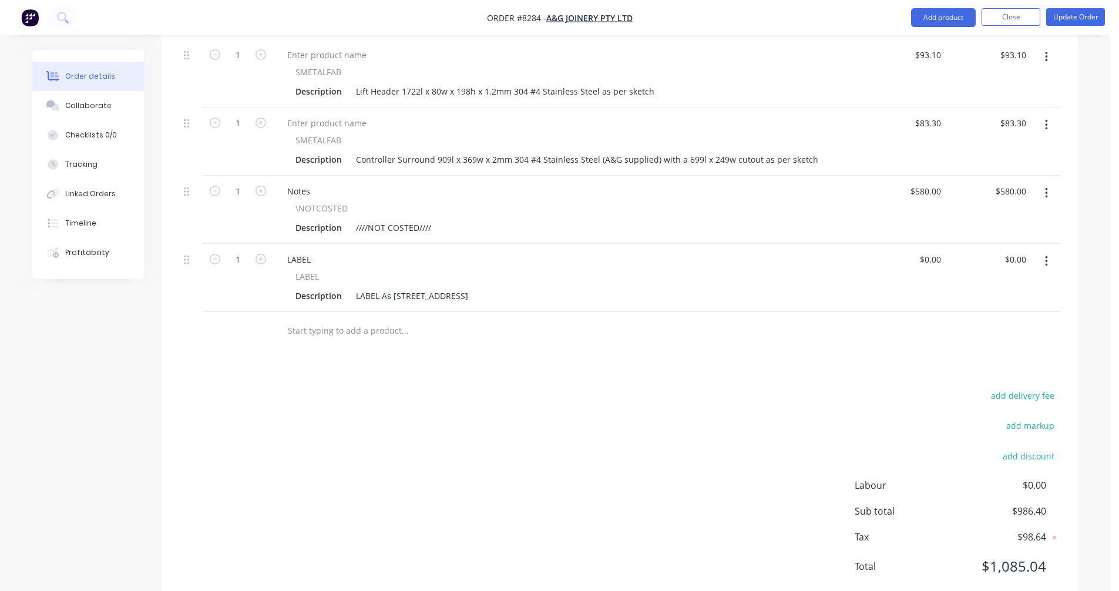
click at [1045, 187] on icon "button" at bounding box center [1046, 193] width 3 height 13
click at [983, 286] on div "Delete" at bounding box center [1004, 294] width 90 height 17
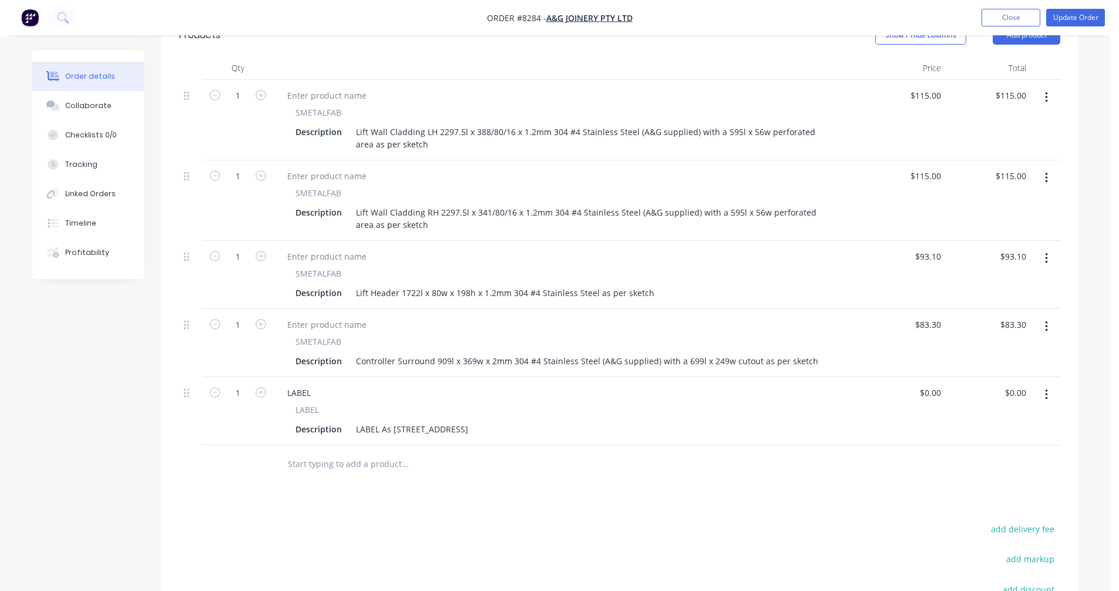
scroll to position [331, 0]
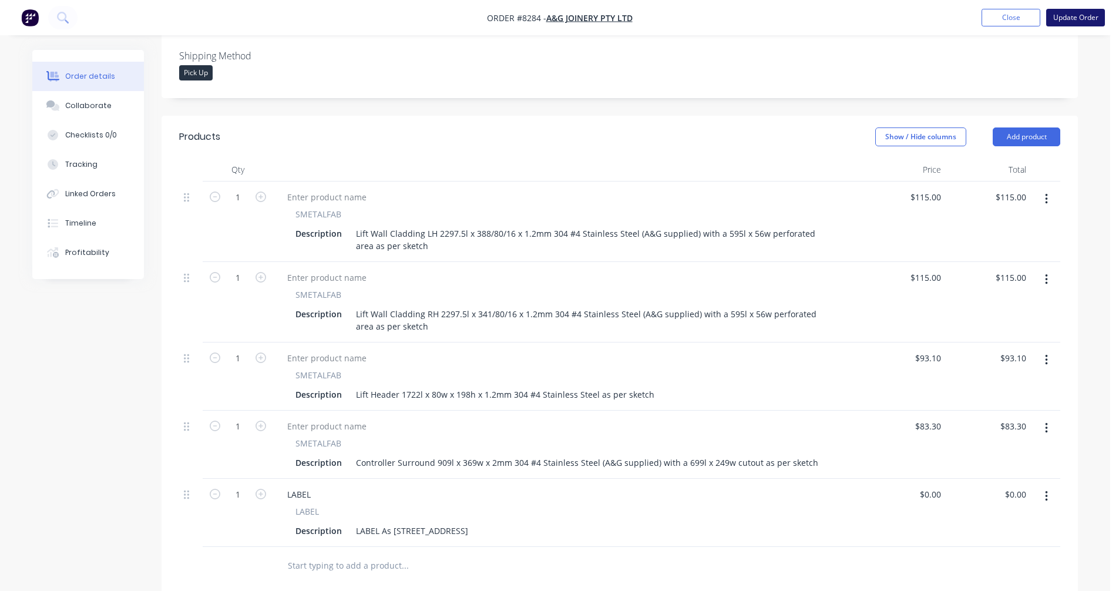
click at [1072, 18] on button "Update Order" at bounding box center [1075, 18] width 59 height 18
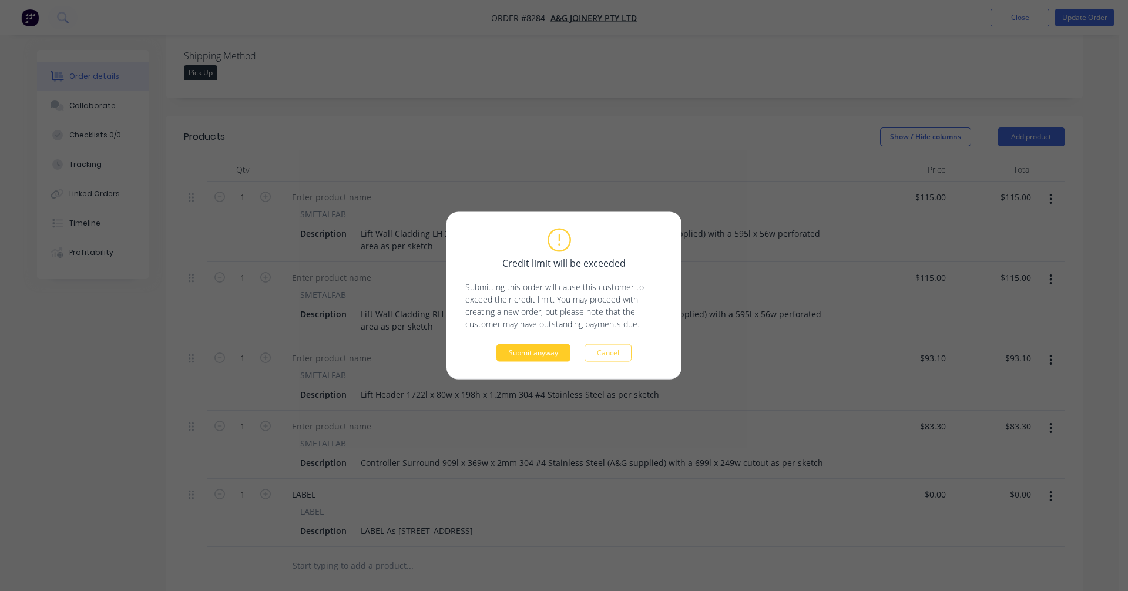
click at [530, 358] on button "Submit anyway" at bounding box center [533, 353] width 74 height 18
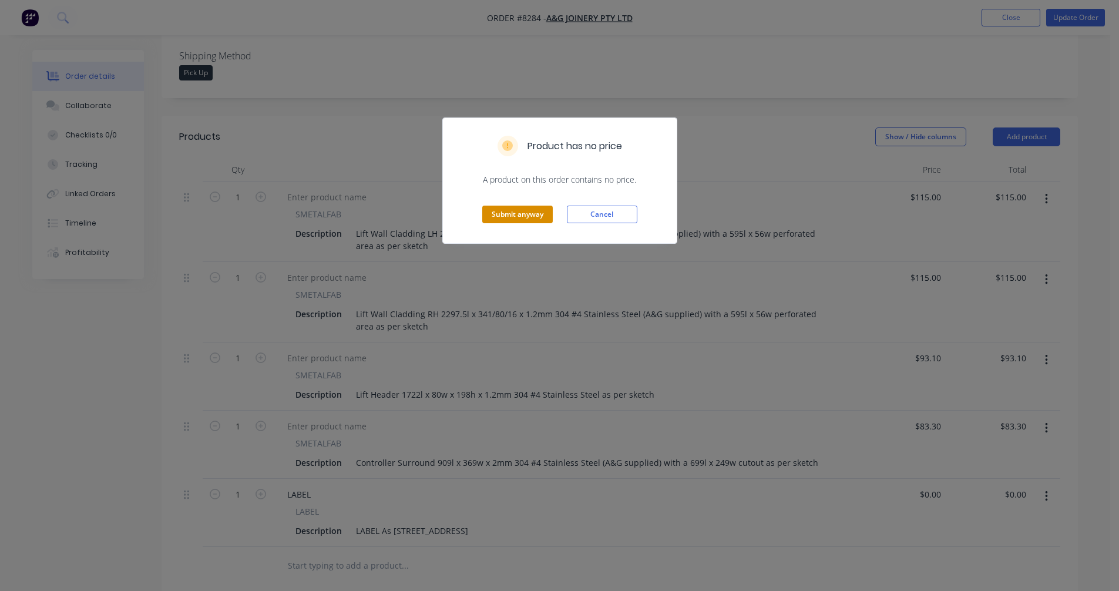
click at [510, 218] on button "Submit anyway" at bounding box center [517, 215] width 70 height 18
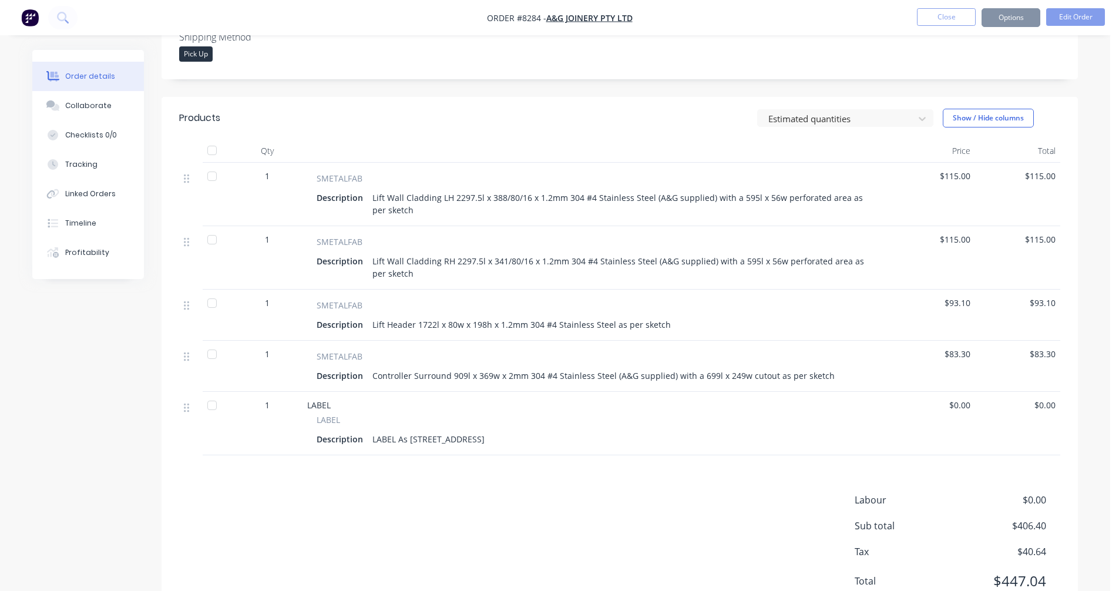
scroll to position [328, 0]
click at [950, 11] on button "Close" at bounding box center [946, 17] width 59 height 18
